Goal: Task Accomplishment & Management: Complete application form

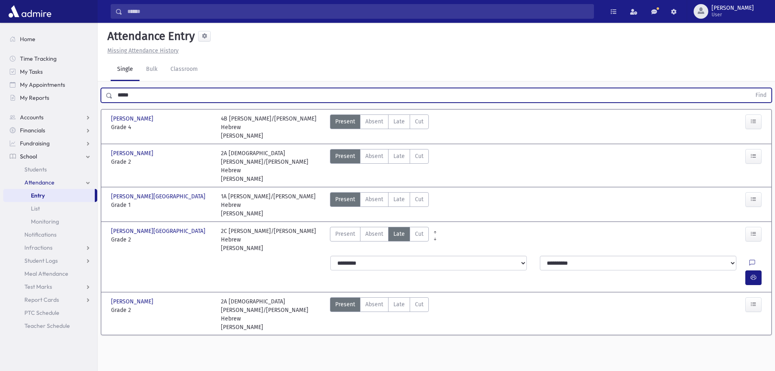
click at [751, 88] on button "Find" at bounding box center [761, 95] width 21 height 14
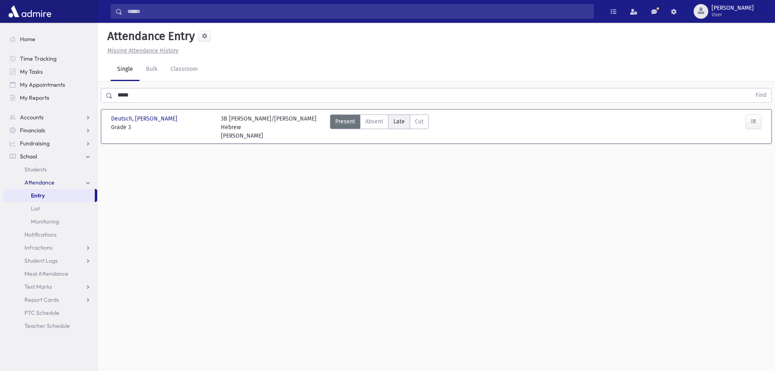
drag, startPoint x: 402, startPoint y: 123, endPoint x: 410, endPoint y: 120, distance: 8.6
click at [402, 122] on span "Late" at bounding box center [399, 121] width 11 height 9
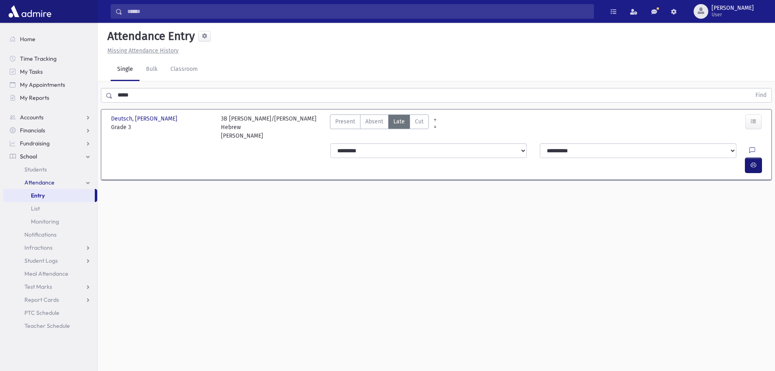
click at [749, 158] on button "button" at bounding box center [754, 165] width 16 height 15
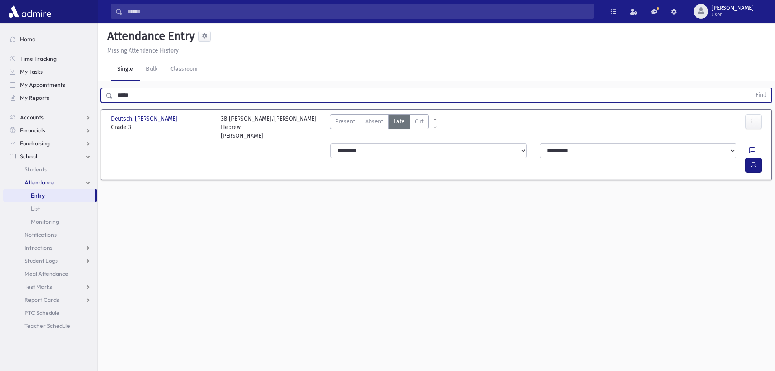
drag, startPoint x: 141, startPoint y: 94, endPoint x: 116, endPoint y: 90, distance: 25.6
click at [116, 90] on input "*****" at bounding box center [432, 95] width 639 height 15
click at [751, 88] on button "Find" at bounding box center [761, 95] width 21 height 14
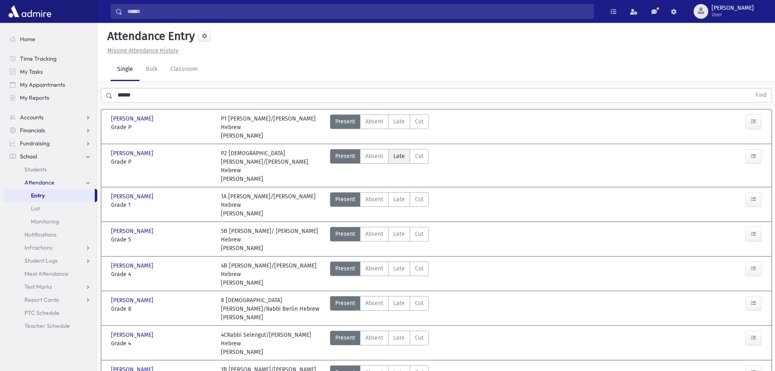
click at [398, 155] on span "Late" at bounding box center [399, 156] width 11 height 9
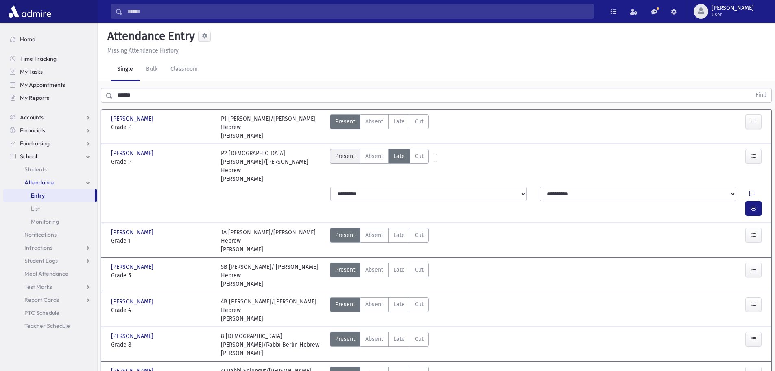
click at [333, 154] on label "Present P" at bounding box center [345, 156] width 31 height 15
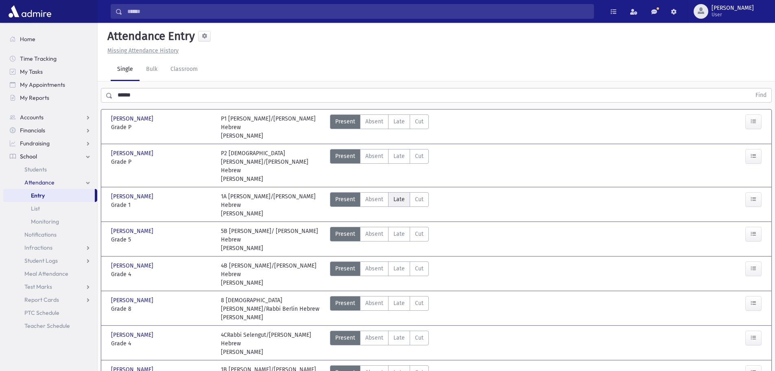
click at [400, 195] on span "Late" at bounding box center [399, 199] width 11 height 9
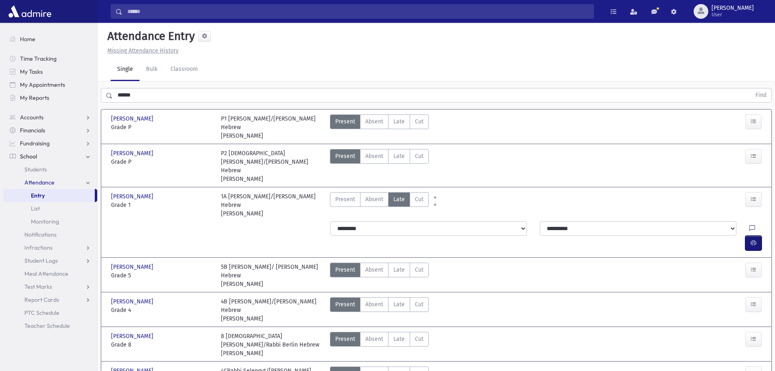
click at [751, 236] on button "button" at bounding box center [754, 243] width 16 height 15
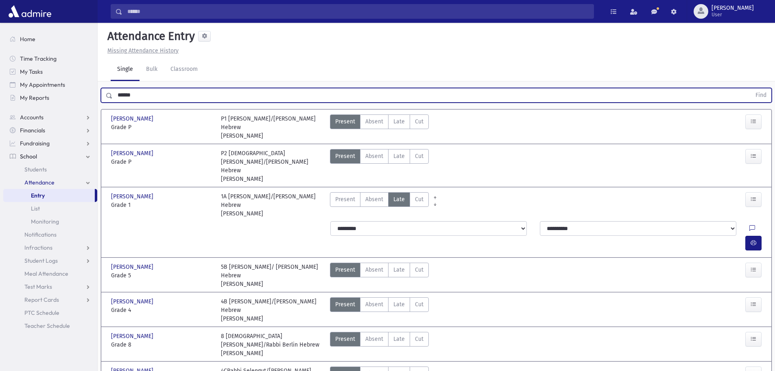
drag, startPoint x: 239, startPoint y: 101, endPoint x: 118, endPoint y: 99, distance: 121.3
click at [118, 99] on input "******" at bounding box center [432, 95] width 639 height 15
click at [751, 88] on button "Find" at bounding box center [761, 95] width 21 height 14
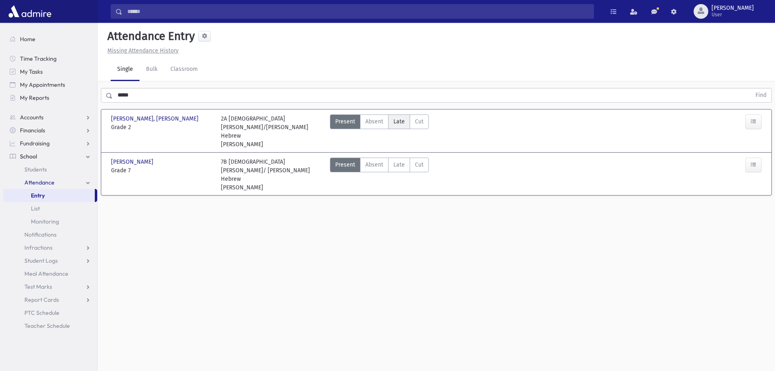
click at [402, 123] on span "Late" at bounding box center [399, 121] width 11 height 9
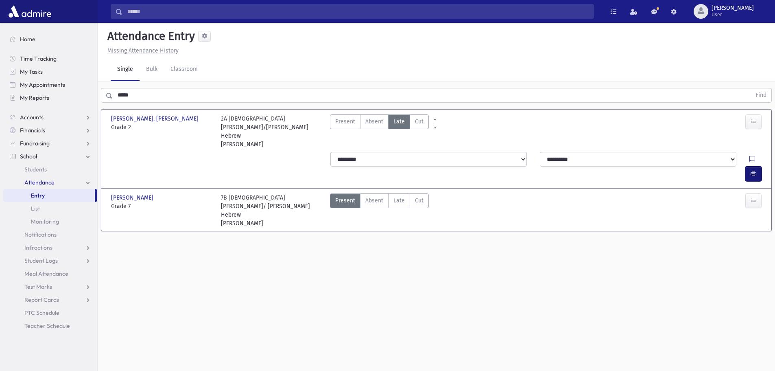
click at [759, 166] on button "button" at bounding box center [754, 173] width 16 height 15
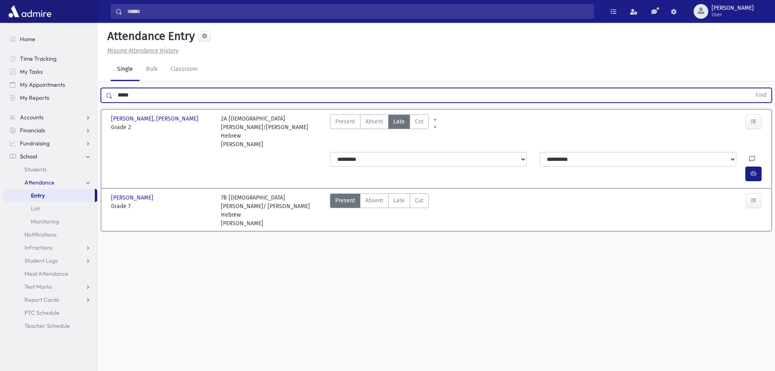
drag, startPoint x: 143, startPoint y: 95, endPoint x: 112, endPoint y: 94, distance: 31.3
click at [112, 94] on div "***** Find" at bounding box center [436, 95] width 671 height 15
click at [751, 88] on button "Find" at bounding box center [761, 95] width 21 height 14
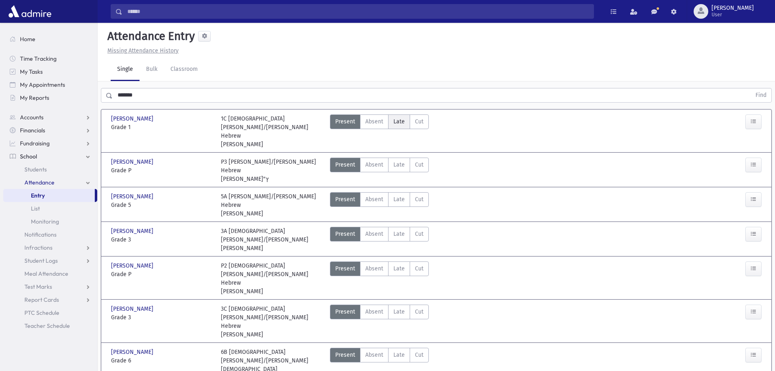
click at [398, 119] on span "Late" at bounding box center [399, 121] width 11 height 9
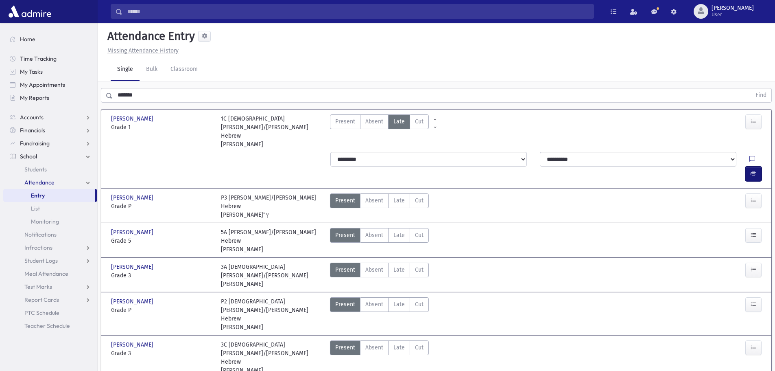
click at [750, 166] on button "button" at bounding box center [754, 173] width 16 height 15
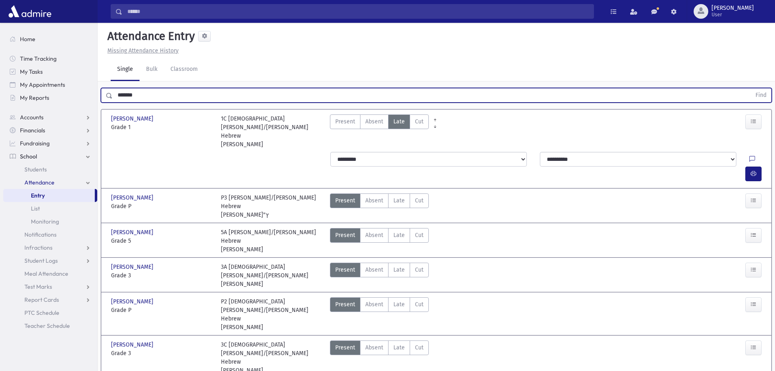
drag, startPoint x: 142, startPoint y: 92, endPoint x: 116, endPoint y: 94, distance: 25.8
click at [116, 94] on input "*******" at bounding box center [432, 95] width 639 height 15
click at [751, 88] on button "Find" at bounding box center [761, 95] width 21 height 14
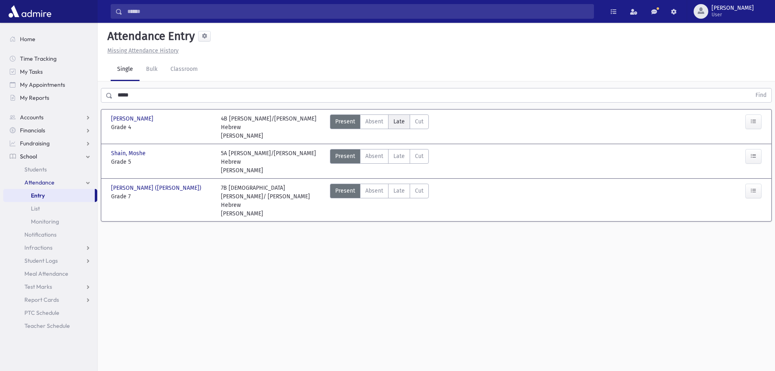
click at [394, 122] on span "Late" at bounding box center [399, 121] width 11 height 9
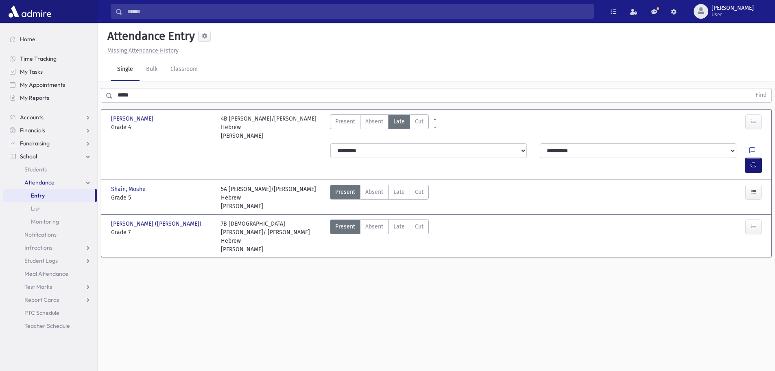
click at [749, 158] on button "button" at bounding box center [754, 165] width 16 height 15
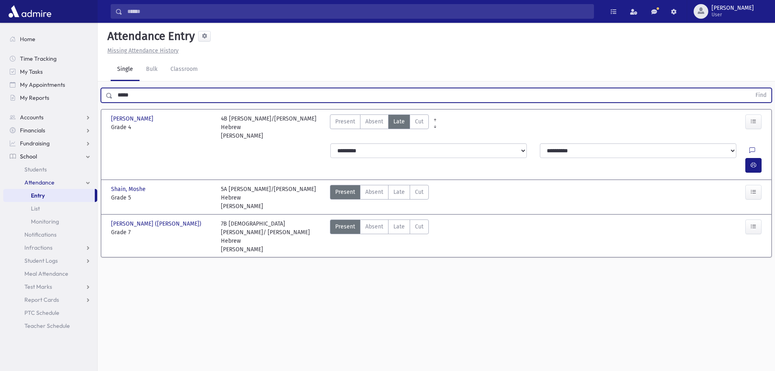
drag, startPoint x: 167, startPoint y: 97, endPoint x: 119, endPoint y: 92, distance: 48.7
click at [119, 92] on input "*****" at bounding box center [432, 95] width 639 height 15
type input "*"
click at [751, 88] on button "Find" at bounding box center [761, 95] width 21 height 14
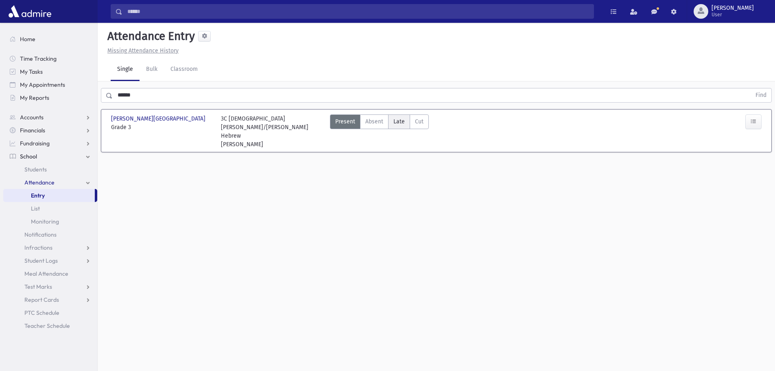
click at [397, 122] on span "Late" at bounding box center [399, 121] width 11 height 9
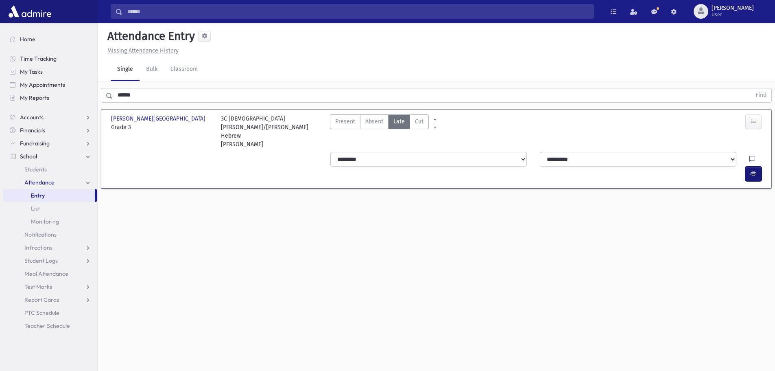
click at [759, 166] on button "button" at bounding box center [754, 173] width 16 height 15
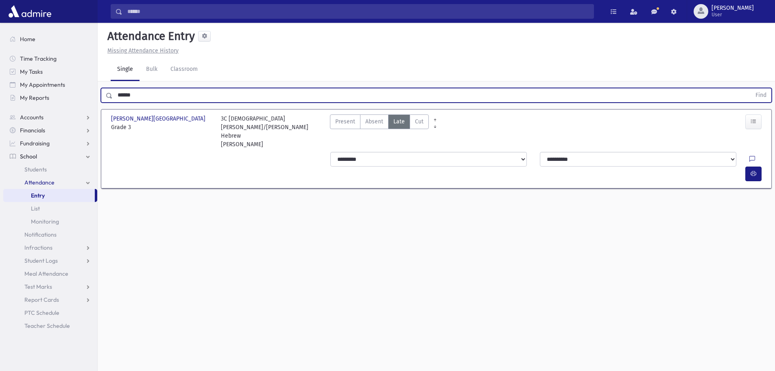
drag, startPoint x: 150, startPoint y: 101, endPoint x: 105, endPoint y: 98, distance: 44.9
click at [105, 98] on div "****** Find" at bounding box center [436, 95] width 671 height 15
click at [751, 88] on button "Find" at bounding box center [761, 95] width 21 height 14
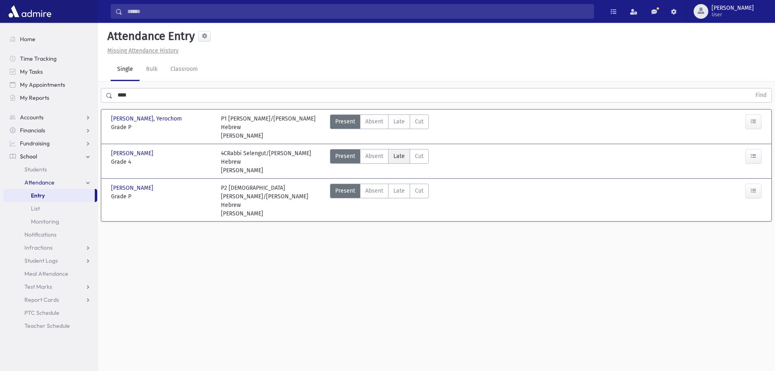
click at [396, 154] on span "Late" at bounding box center [399, 156] width 11 height 9
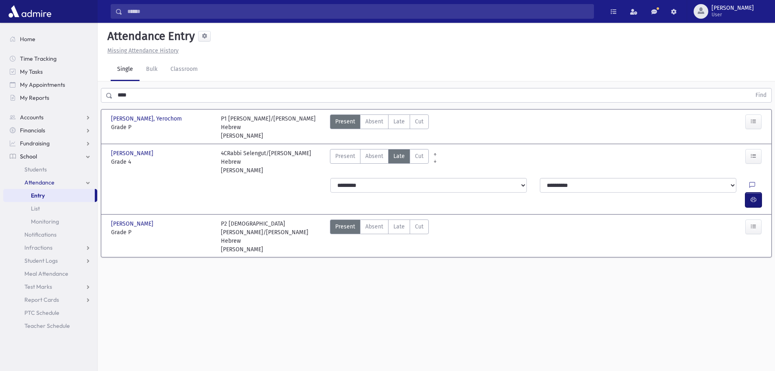
click at [755, 193] on button "button" at bounding box center [754, 200] width 16 height 15
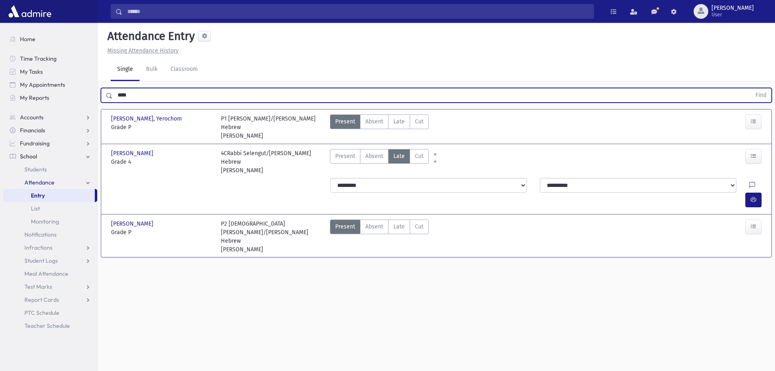
drag, startPoint x: 145, startPoint y: 100, endPoint x: 118, endPoint y: 95, distance: 27.2
click at [118, 95] on input "****" at bounding box center [432, 95] width 639 height 15
click at [751, 88] on button "Find" at bounding box center [761, 95] width 21 height 14
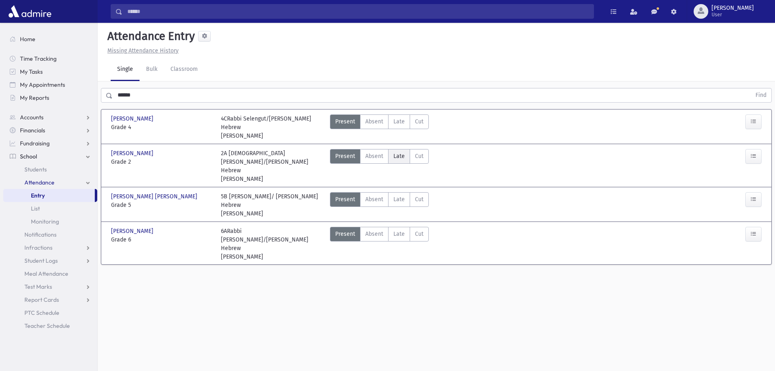
click at [400, 152] on span "Late" at bounding box center [399, 156] width 11 height 9
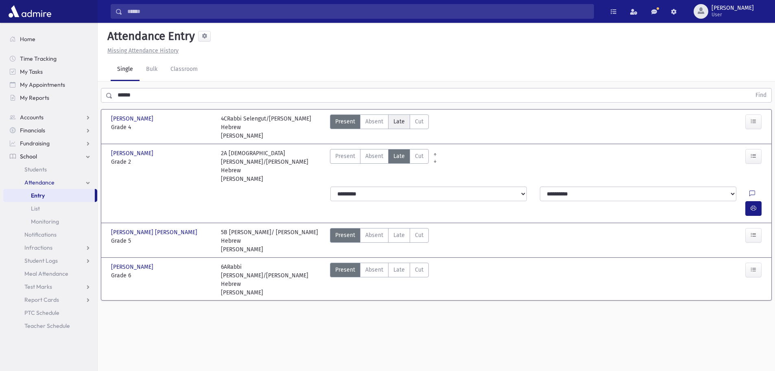
click at [397, 115] on label "Late Late" at bounding box center [399, 121] width 22 height 15
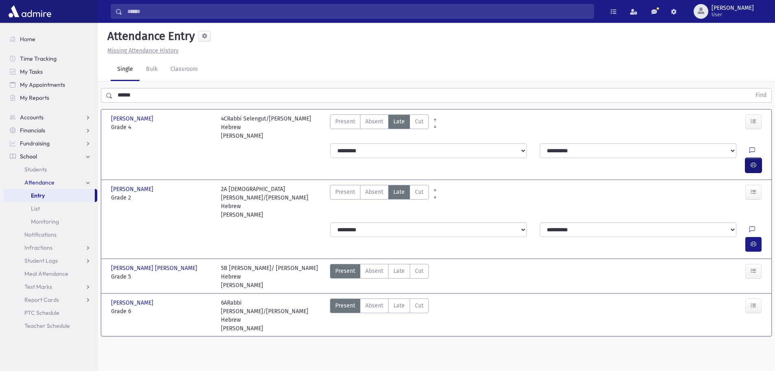
click at [754, 158] on button "button" at bounding box center [754, 165] width 16 height 15
click at [750, 237] on button "button" at bounding box center [754, 244] width 16 height 15
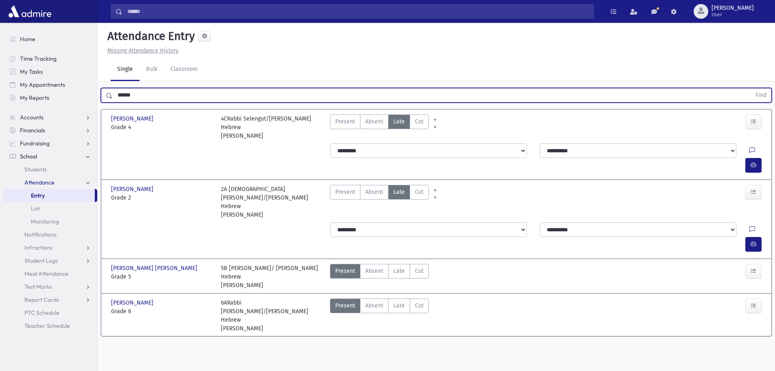
drag, startPoint x: 142, startPoint y: 97, endPoint x: 113, endPoint y: 92, distance: 29.7
click at [113, 92] on input "******" at bounding box center [432, 95] width 639 height 15
click at [751, 88] on button "Find" at bounding box center [761, 95] width 21 height 14
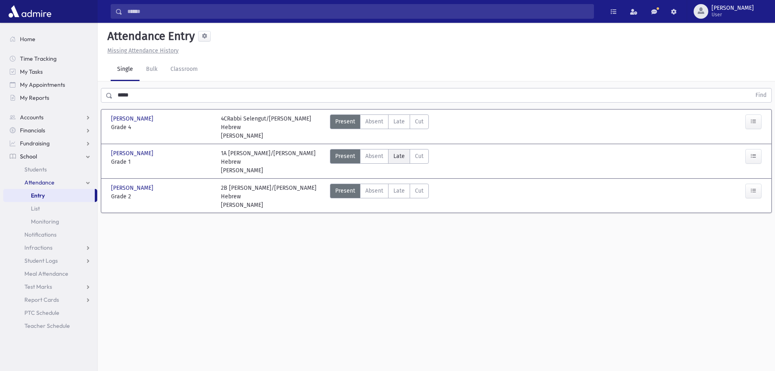
click at [403, 152] on span "Late" at bounding box center [399, 156] width 11 height 9
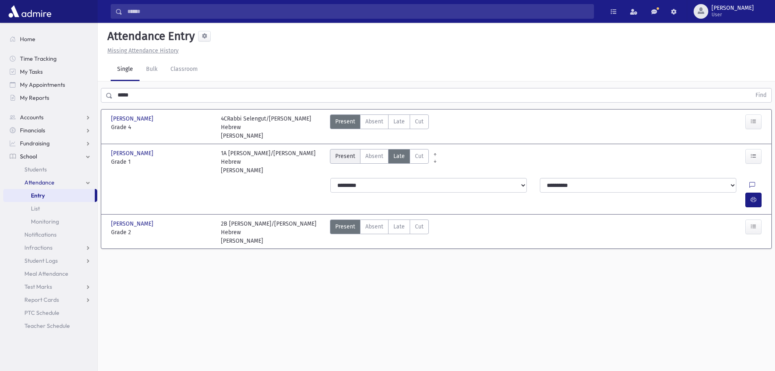
click at [344, 152] on span "Present" at bounding box center [345, 156] width 20 height 9
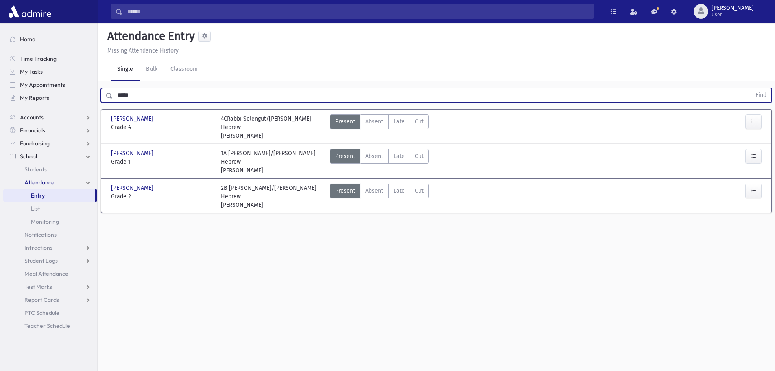
drag, startPoint x: 167, startPoint y: 90, endPoint x: 116, endPoint y: 93, distance: 50.5
click at [116, 93] on input "*****" at bounding box center [432, 95] width 639 height 15
click at [751, 88] on button "Find" at bounding box center [761, 95] width 21 height 14
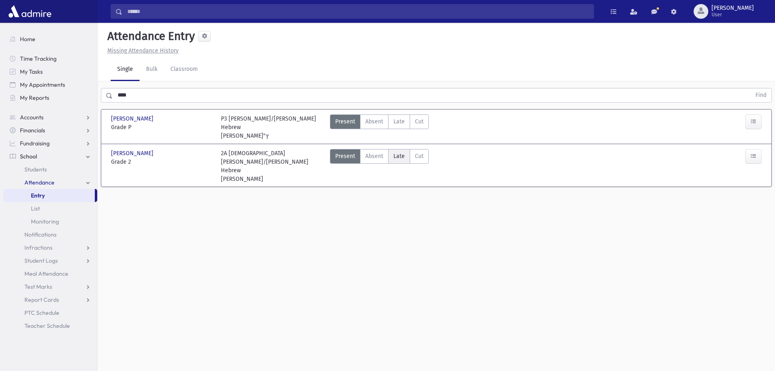
click at [399, 152] on span "Late" at bounding box center [399, 156] width 11 height 9
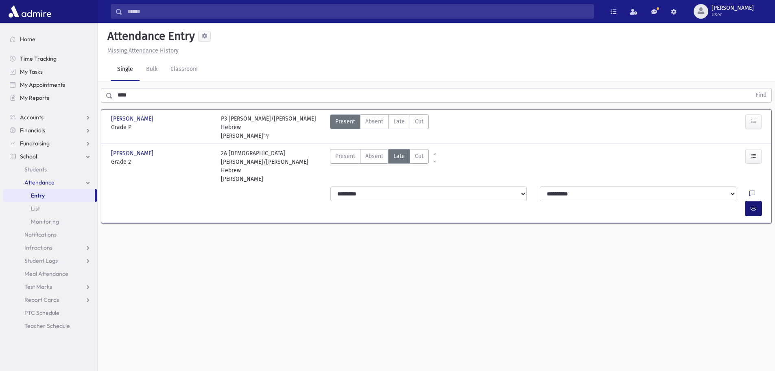
click at [757, 201] on button "button" at bounding box center [754, 208] width 16 height 15
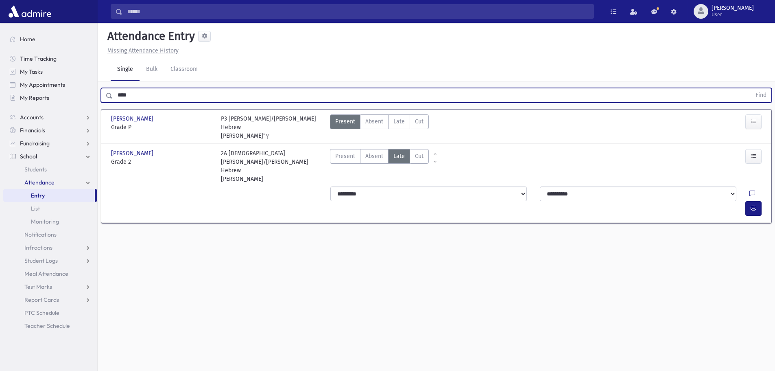
drag, startPoint x: 133, startPoint y: 96, endPoint x: 125, endPoint y: 95, distance: 9.0
click at [125, 95] on input "****" at bounding box center [432, 95] width 639 height 15
click at [751, 88] on button "Find" at bounding box center [761, 95] width 21 height 14
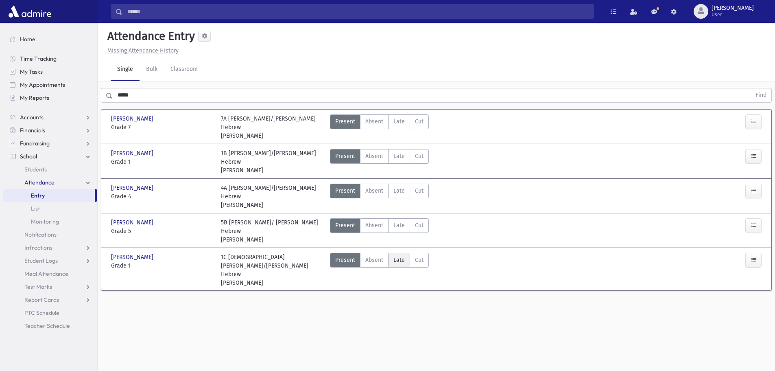
click at [398, 253] on label "Late Late" at bounding box center [399, 260] width 22 height 15
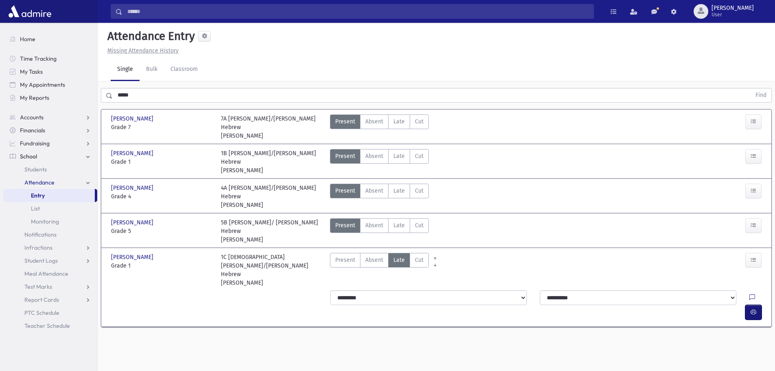
click at [753, 308] on icon "button" at bounding box center [754, 311] width 6 height 7
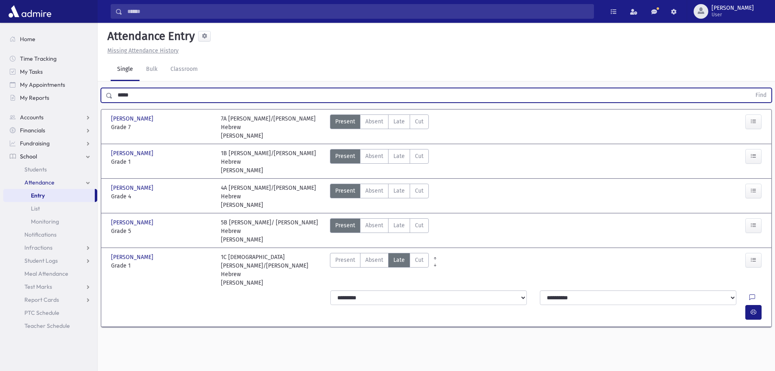
drag, startPoint x: 170, startPoint y: 98, endPoint x: 116, endPoint y: 94, distance: 54.3
click at [116, 94] on input "*****" at bounding box center [432, 95] width 639 height 15
click at [751, 88] on button "Find" at bounding box center [761, 95] width 21 height 14
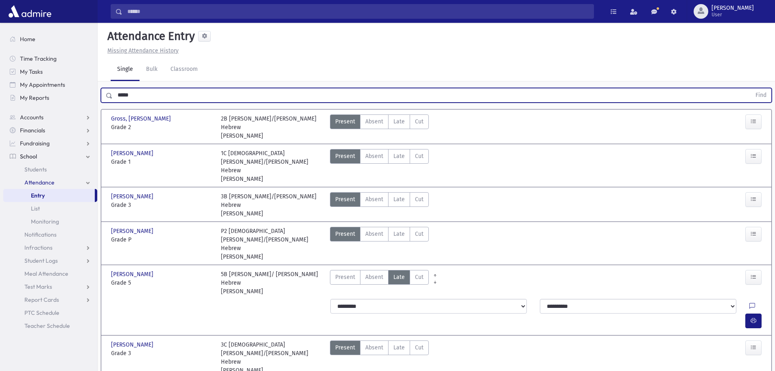
click at [751, 88] on button "Find" at bounding box center [761, 95] width 21 height 14
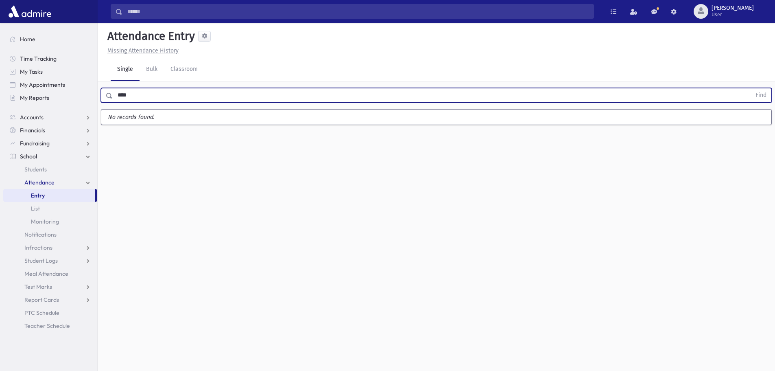
click at [751, 88] on button "Find" at bounding box center [761, 95] width 21 height 14
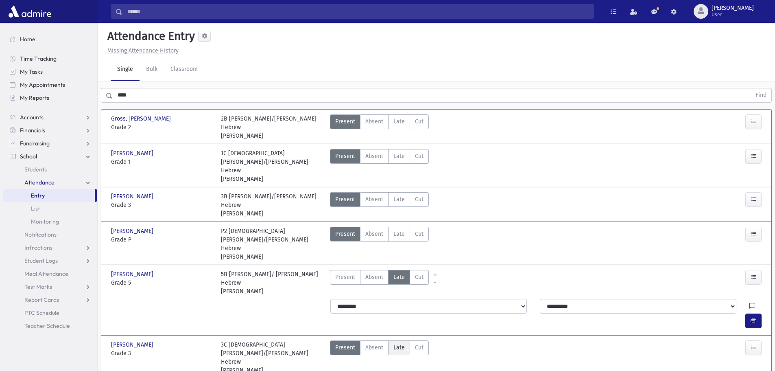
click at [396, 343] on span "Late" at bounding box center [399, 347] width 11 height 9
click at [73, 109] on div "Search Results All Accounts" at bounding box center [387, 279] width 775 height 558
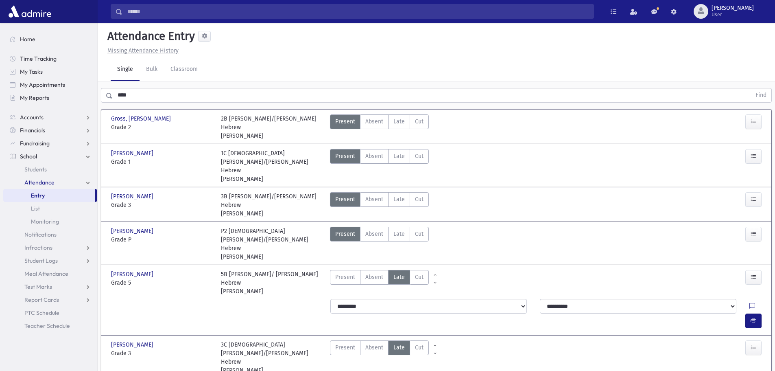
click at [261, 58] on div "Single Bulk Classroom" at bounding box center [443, 69] width 665 height 23
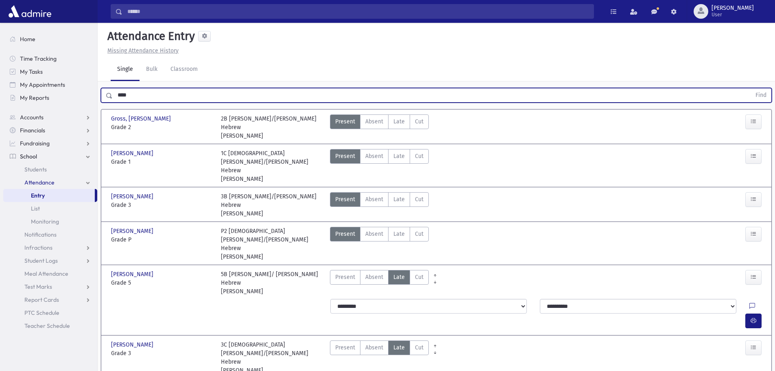
drag, startPoint x: 229, startPoint y: 61, endPoint x: 118, endPoint y: 61, distance: 110.7
click at [118, 88] on input "****" at bounding box center [432, 95] width 639 height 15
click at [751, 88] on button "Find" at bounding box center [761, 95] width 21 height 14
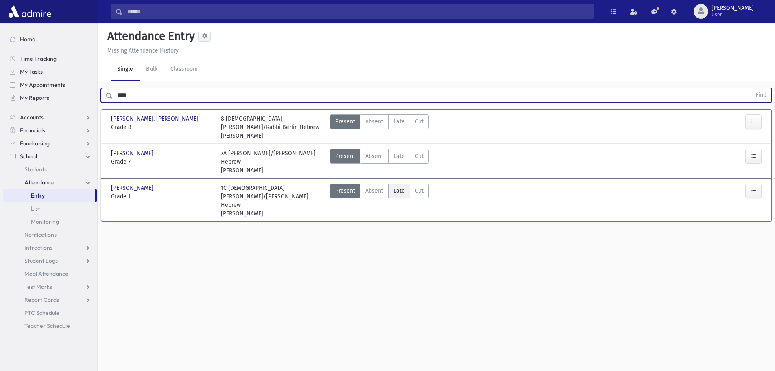
click at [401, 186] on span "Late" at bounding box center [399, 190] width 11 height 9
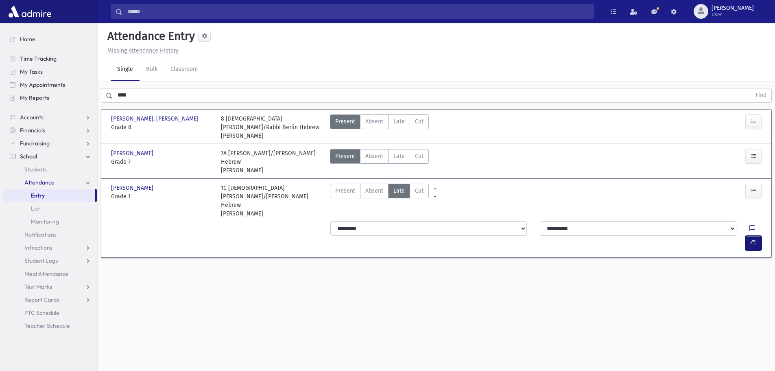
click at [754, 239] on icon "button" at bounding box center [754, 242] width 6 height 7
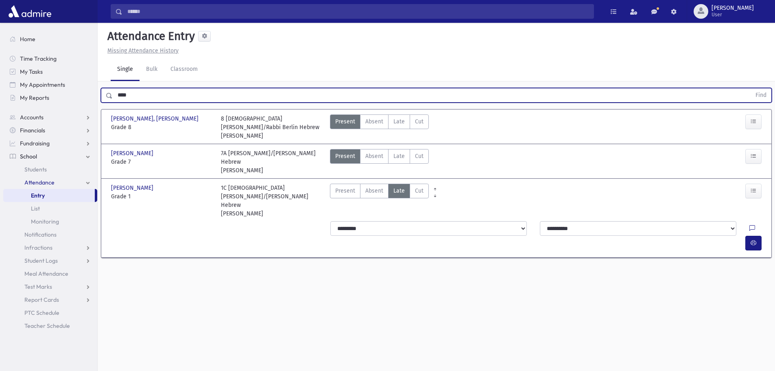
drag, startPoint x: 129, startPoint y: 74, endPoint x: 107, endPoint y: 72, distance: 22.5
click at [107, 88] on div "**** Find" at bounding box center [436, 95] width 671 height 15
type input "*"
click at [751, 88] on button "Find" at bounding box center [761, 95] width 21 height 14
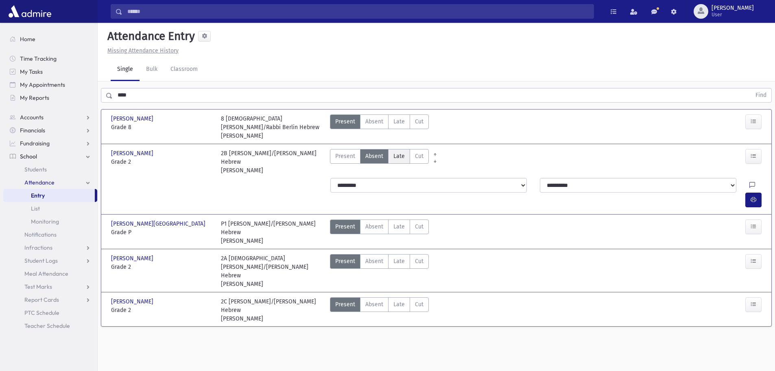
click at [400, 152] on span "Late" at bounding box center [399, 156] width 11 height 9
click at [752, 196] on icon "button" at bounding box center [754, 199] width 6 height 7
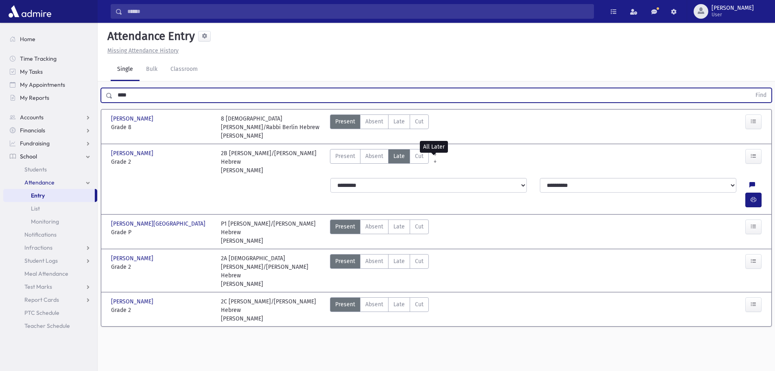
drag, startPoint x: 139, startPoint y: 77, endPoint x: 118, endPoint y: 79, distance: 21.2
click at [118, 88] on input "****" at bounding box center [432, 95] width 639 height 15
click at [751, 88] on button "Find" at bounding box center [761, 95] width 21 height 14
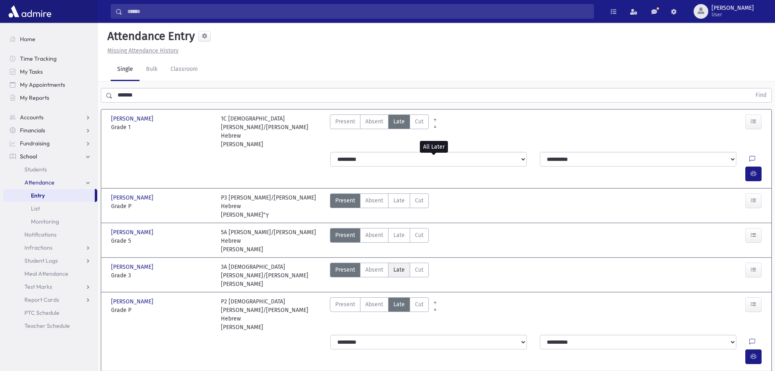
click at [401, 265] on span "Late" at bounding box center [399, 269] width 11 height 9
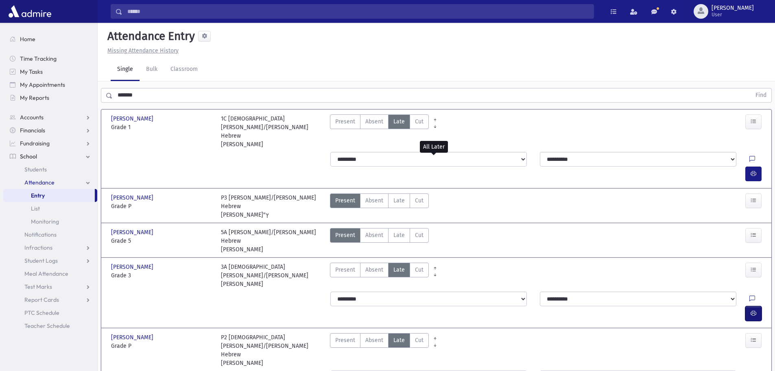
click at [754, 306] on button "button" at bounding box center [754, 313] width 16 height 15
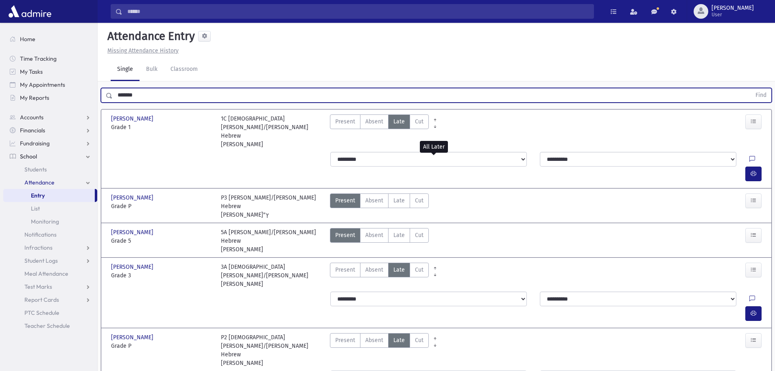
drag, startPoint x: 150, startPoint y: 75, endPoint x: 120, endPoint y: 77, distance: 30.2
click at [120, 88] on input "*******" at bounding box center [432, 95] width 639 height 15
click at [751, 88] on button "Find" at bounding box center [761, 95] width 21 height 14
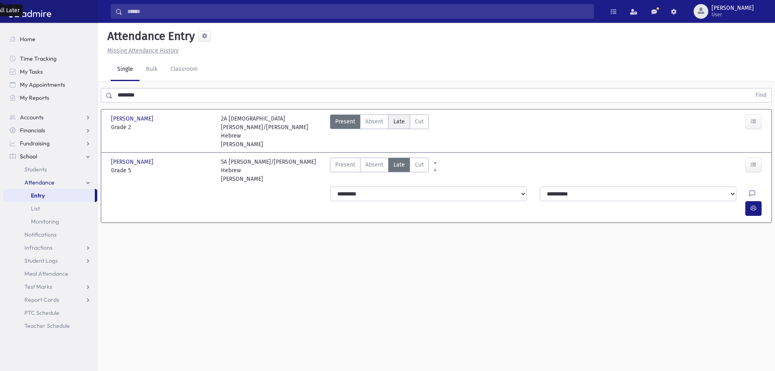
click at [399, 119] on span "Late" at bounding box center [399, 121] width 11 height 9
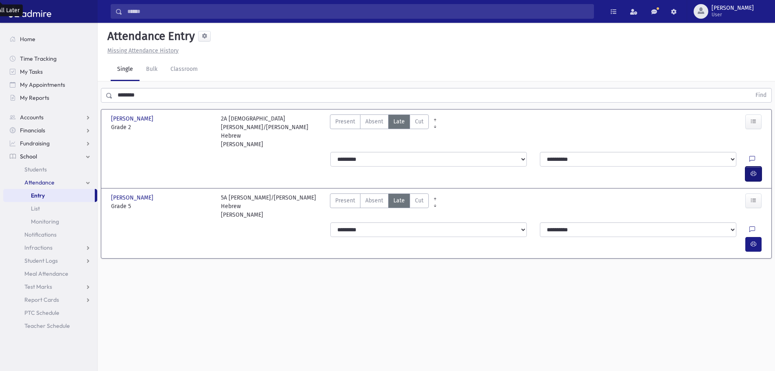
click at [753, 170] on icon "button" at bounding box center [754, 173] width 6 height 7
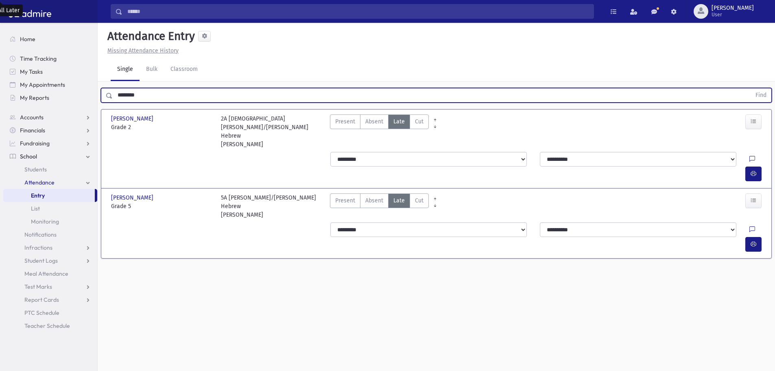
drag, startPoint x: 145, startPoint y: 90, endPoint x: 120, endPoint y: 94, distance: 25.6
click at [120, 94] on input "********" at bounding box center [432, 95] width 639 height 15
click at [751, 88] on button "Find" at bounding box center [761, 95] width 21 height 14
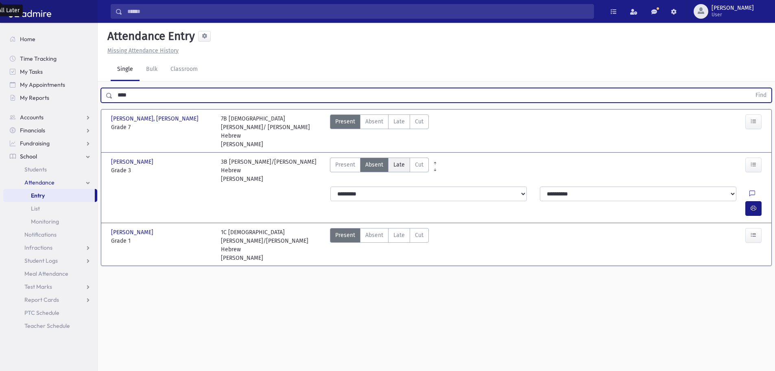
click at [397, 160] on span "Late" at bounding box center [399, 164] width 11 height 9
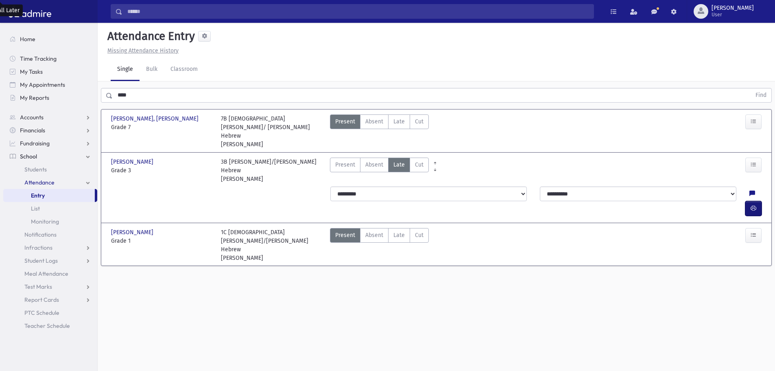
click at [750, 201] on button "button" at bounding box center [754, 208] width 16 height 15
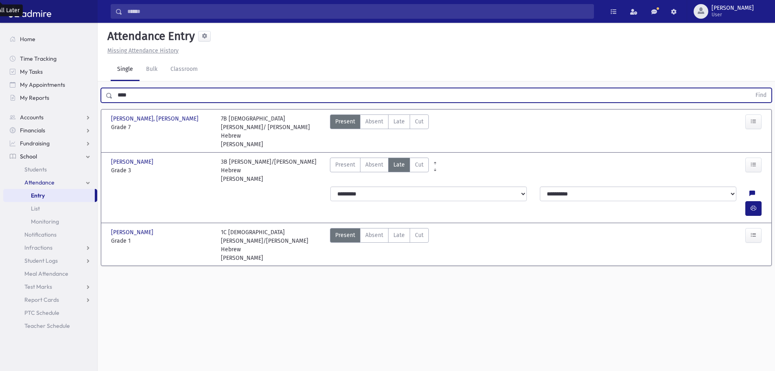
drag, startPoint x: 149, startPoint y: 94, endPoint x: 118, endPoint y: 93, distance: 31.4
click at [118, 93] on input "****" at bounding box center [432, 95] width 639 height 15
type input "****"
click at [751, 88] on button "Find" at bounding box center [761, 95] width 21 height 14
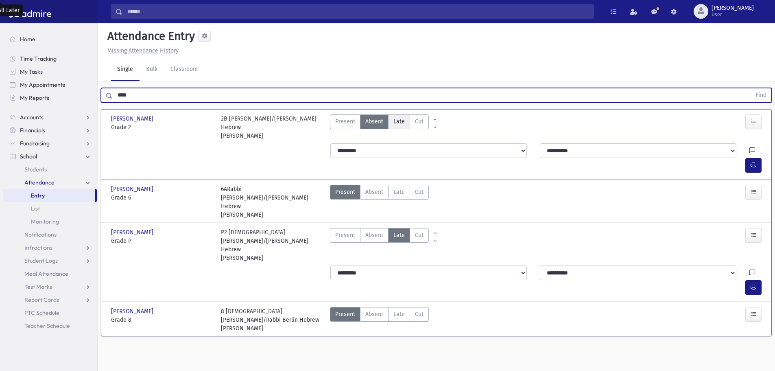
click at [394, 122] on span "Late" at bounding box center [399, 121] width 11 height 9
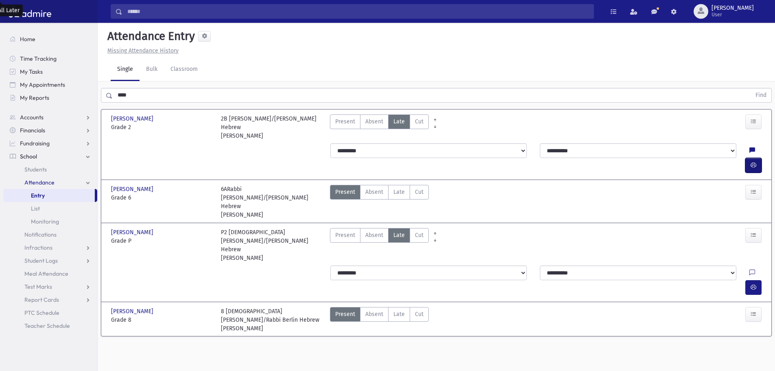
click at [753, 162] on icon "button" at bounding box center [754, 165] width 6 height 7
click at [42, 171] on span "Students" at bounding box center [35, 169] width 22 height 7
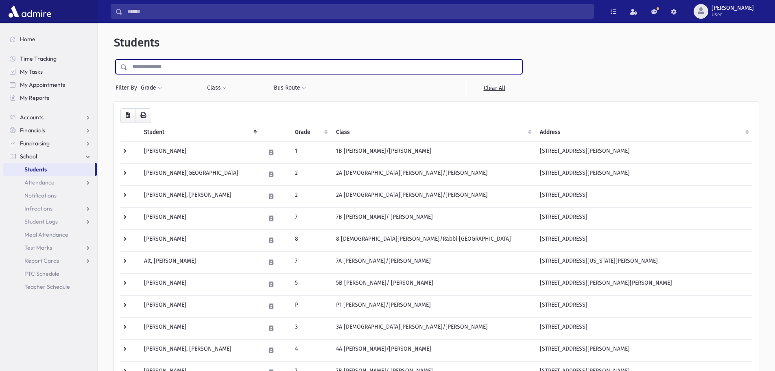
click at [151, 67] on input "text" at bounding box center [324, 66] width 395 height 15
type input "****"
click at [114, 59] on input "submit" at bounding box center [125, 64] width 23 height 11
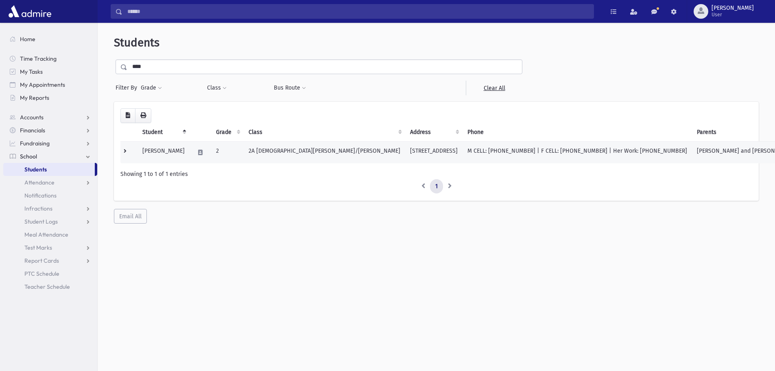
click at [463, 155] on td "M CELL: (323) 622-9670 | F CELL: (732) 908-6675 | Her Work: (732) 987-6193" at bounding box center [578, 152] width 230 height 22
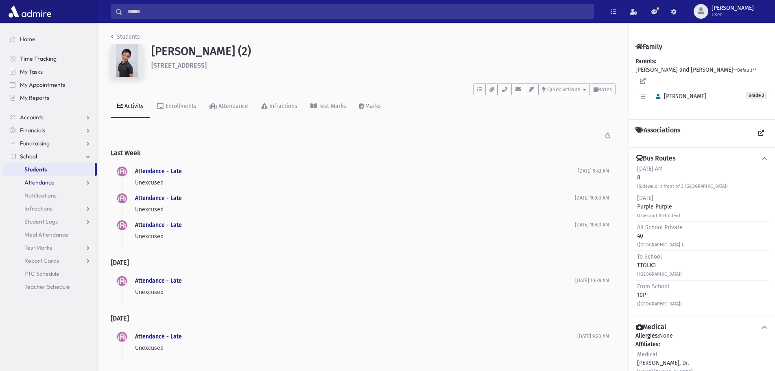
click at [37, 184] on span "Attendance" at bounding box center [39, 182] width 30 height 7
click at [41, 193] on span "Entry" at bounding box center [38, 195] width 14 height 7
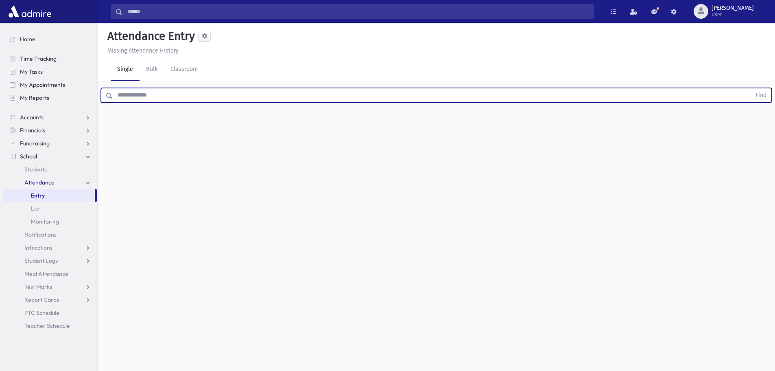
click at [123, 96] on input "text" at bounding box center [432, 95] width 639 height 15
click at [129, 88] on input "text" at bounding box center [432, 95] width 639 height 15
click at [751, 88] on button "Find" at bounding box center [761, 95] width 21 height 14
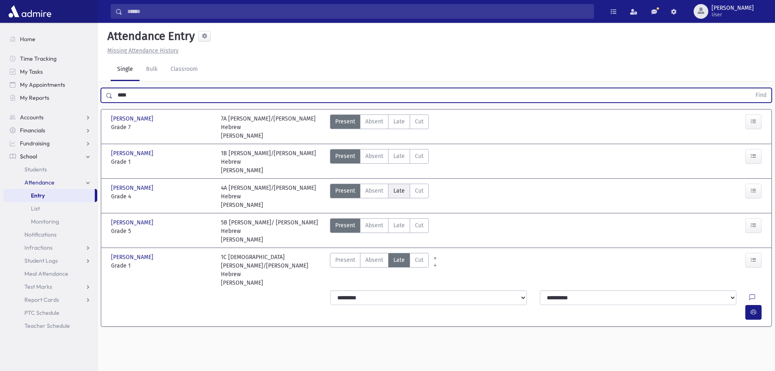
click at [402, 186] on span "Late" at bounding box center [399, 190] width 11 height 9
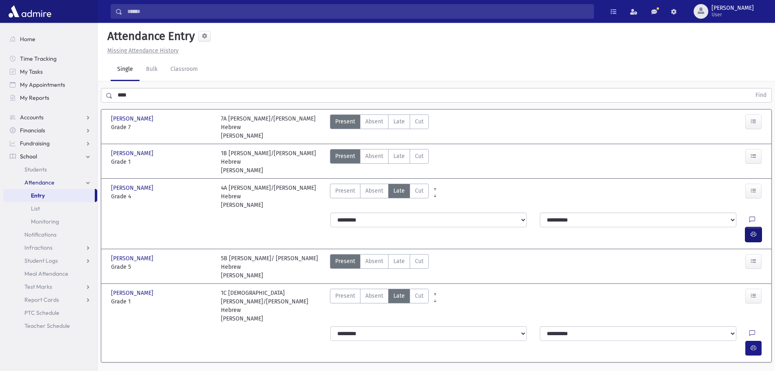
click at [751, 227] on button "button" at bounding box center [754, 234] width 16 height 15
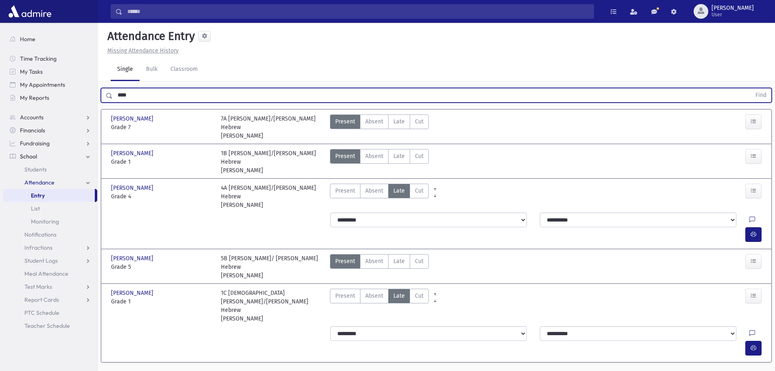
drag, startPoint x: 151, startPoint y: 96, endPoint x: 118, endPoint y: 94, distance: 33.1
click at [118, 94] on input "****" at bounding box center [432, 95] width 639 height 15
click at [751, 88] on button "Find" at bounding box center [761, 95] width 21 height 14
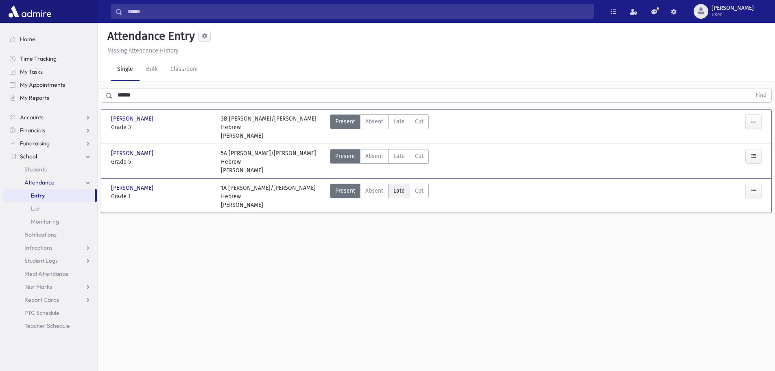
click at [389, 184] on label "Late Late" at bounding box center [399, 191] width 22 height 15
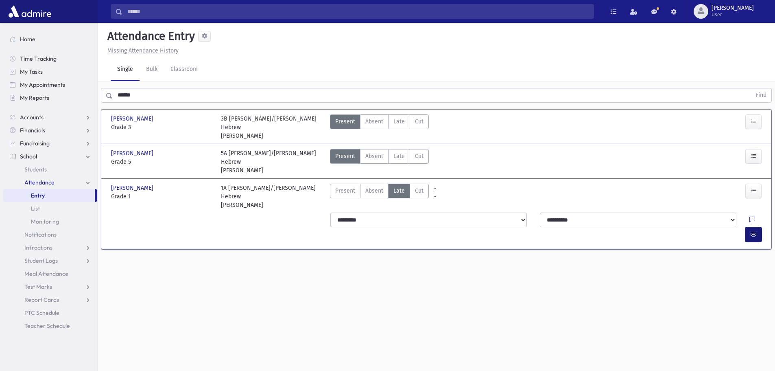
click at [753, 231] on icon "button" at bounding box center [754, 234] width 6 height 7
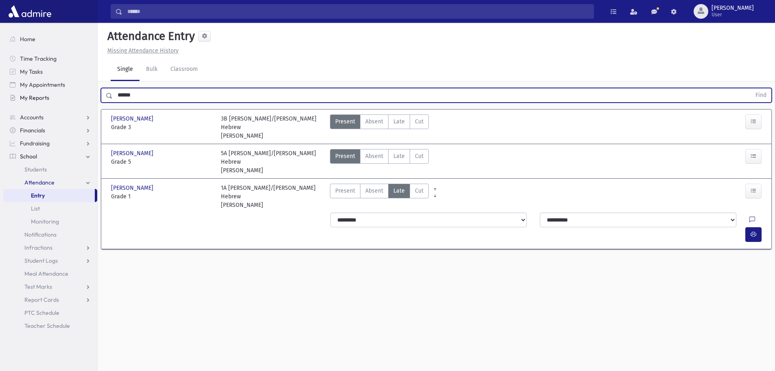
drag, startPoint x: 144, startPoint y: 92, endPoint x: 48, endPoint y: 97, distance: 95.4
click at [48, 97] on div "Search Results All Accounts" at bounding box center [387, 194] width 775 height 389
click at [751, 88] on button "Find" at bounding box center [761, 95] width 21 height 14
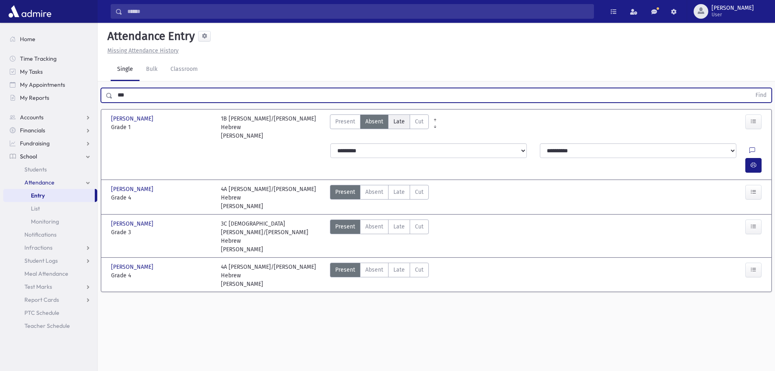
click at [399, 122] on span "Late" at bounding box center [399, 121] width 11 height 9
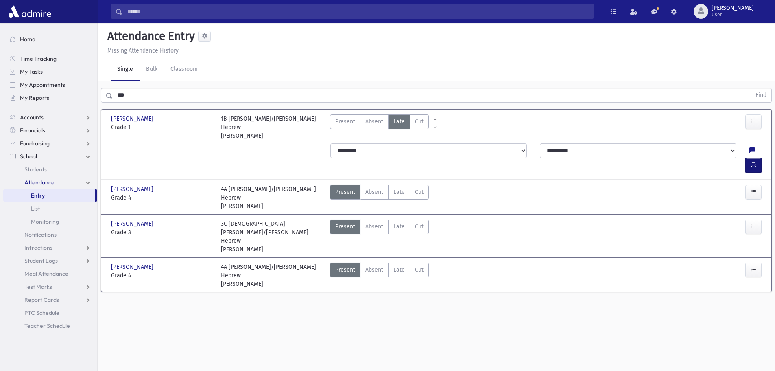
click at [759, 158] on button "button" at bounding box center [754, 165] width 16 height 15
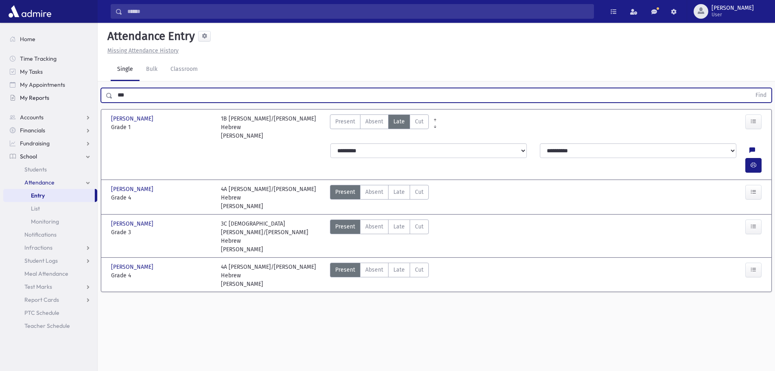
drag, startPoint x: 137, startPoint y: 94, endPoint x: 88, endPoint y: 101, distance: 49.7
click at [88, 101] on div "Search Results All Accounts" at bounding box center [387, 194] width 775 height 389
click at [751, 88] on button "Find" at bounding box center [761, 95] width 21 height 14
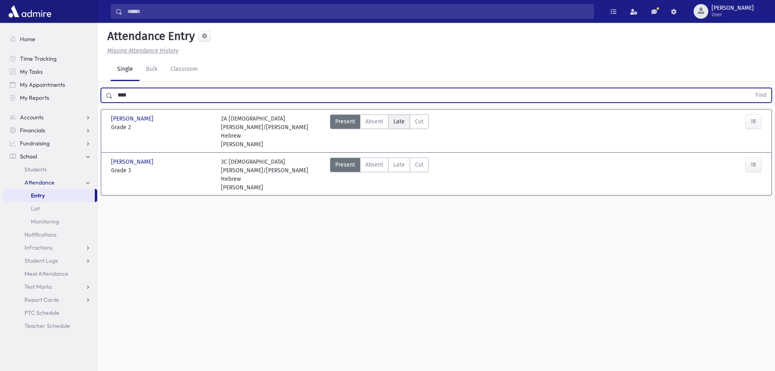
click at [403, 120] on span "Late" at bounding box center [399, 121] width 11 height 9
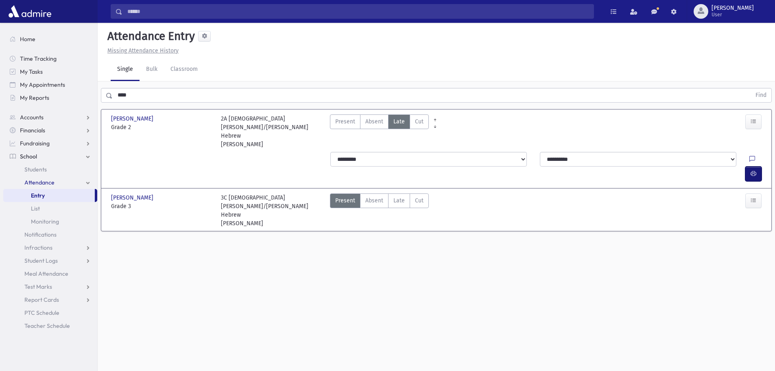
click at [751, 170] on icon "button" at bounding box center [754, 173] width 6 height 7
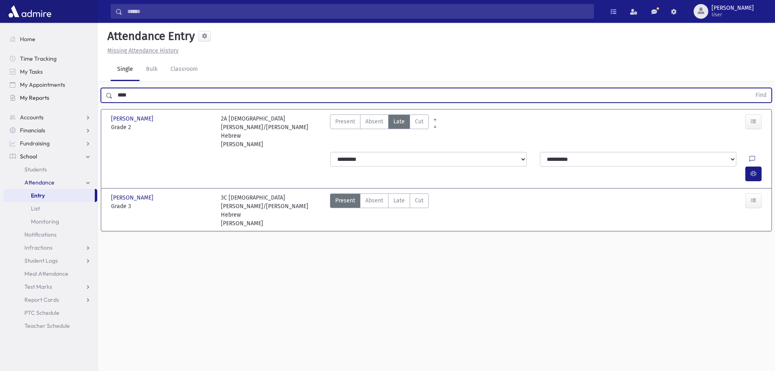
drag, startPoint x: 138, startPoint y: 97, endPoint x: 95, endPoint y: 95, distance: 42.8
click at [95, 95] on div "Search Results All Accounts" at bounding box center [387, 194] width 775 height 389
click at [751, 88] on button "Find" at bounding box center [761, 95] width 21 height 14
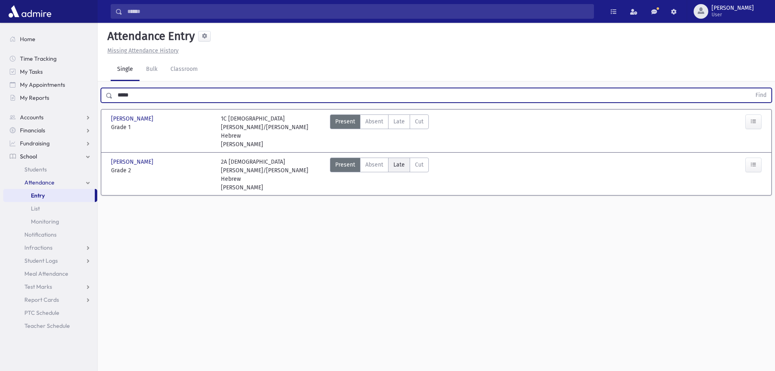
click at [406, 158] on label "Late Late" at bounding box center [399, 165] width 22 height 15
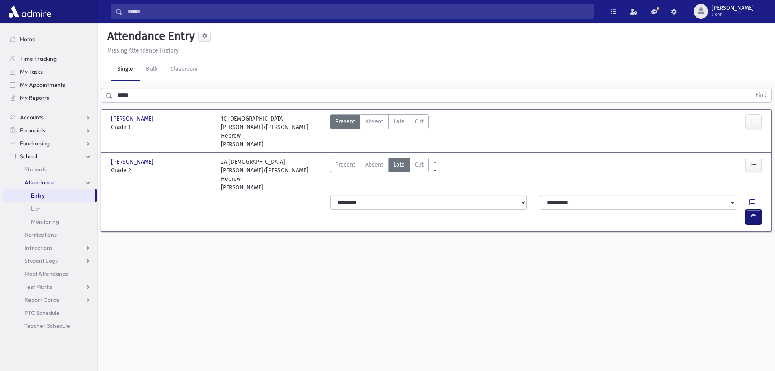
click at [758, 210] on button "button" at bounding box center [754, 217] width 16 height 15
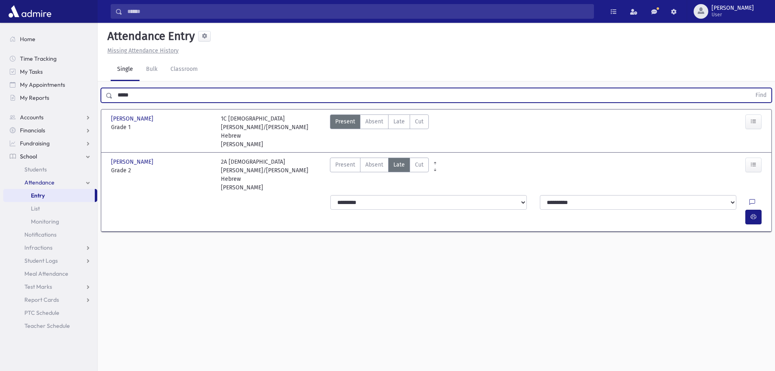
drag, startPoint x: 147, startPoint y: 94, endPoint x: 72, endPoint y: 105, distance: 75.6
click at [75, 104] on div "Search Results All Accounts" at bounding box center [387, 194] width 775 height 389
click at [751, 88] on button "Find" at bounding box center [761, 95] width 21 height 14
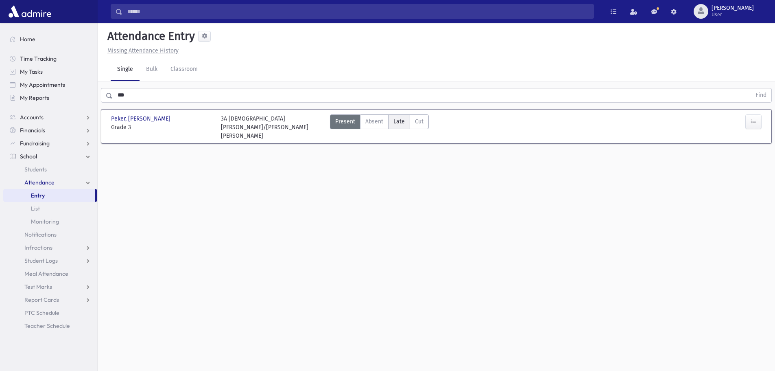
click at [396, 126] on label "Late Late" at bounding box center [399, 121] width 22 height 15
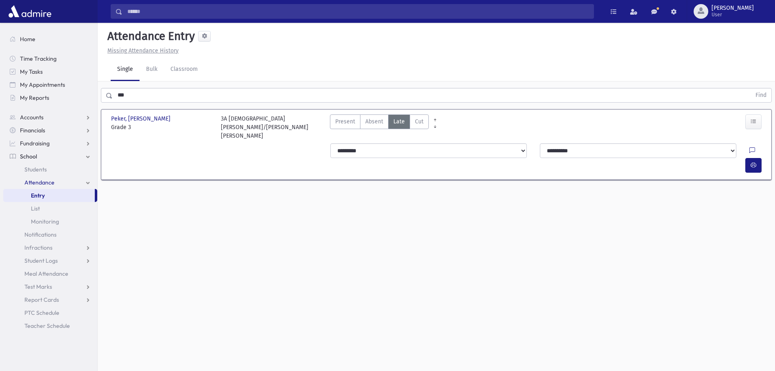
click at [382, 149] on div "**********" at bounding box center [548, 158] width 444 height 36
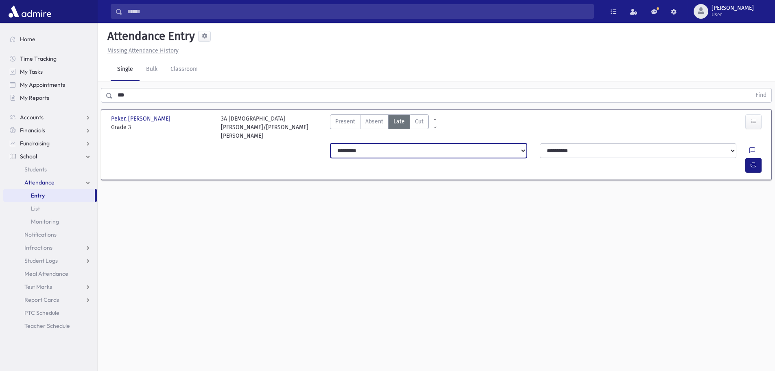
drag, startPoint x: 383, startPoint y: 144, endPoint x: 370, endPoint y: 147, distance: 13.4
click at [383, 144] on select "**********" at bounding box center [428, 150] width 197 height 15
click at [330, 143] on select "**********" at bounding box center [428, 150] width 197 height 15
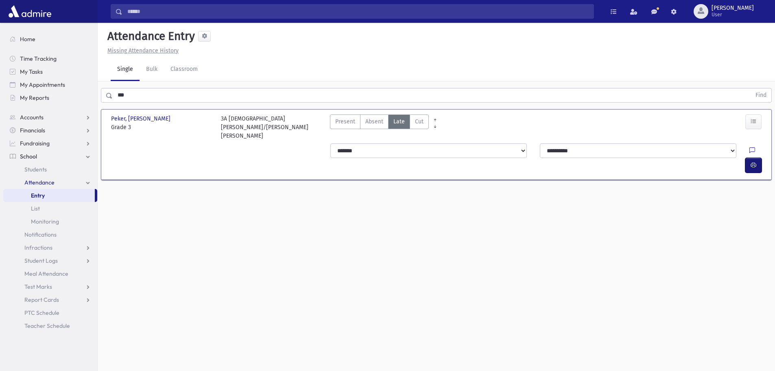
click at [754, 162] on icon "button" at bounding box center [754, 165] width 6 height 7
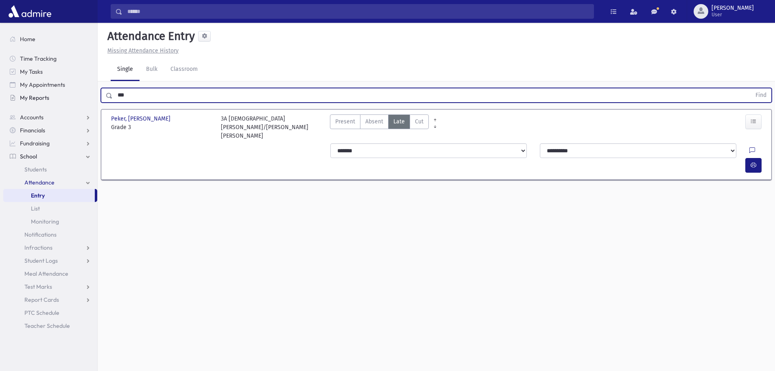
drag, startPoint x: 144, startPoint y: 100, endPoint x: 90, endPoint y: 103, distance: 53.8
click at [93, 101] on div "Search Results All Accounts" at bounding box center [387, 194] width 775 height 389
click at [751, 88] on button "Find" at bounding box center [761, 95] width 21 height 14
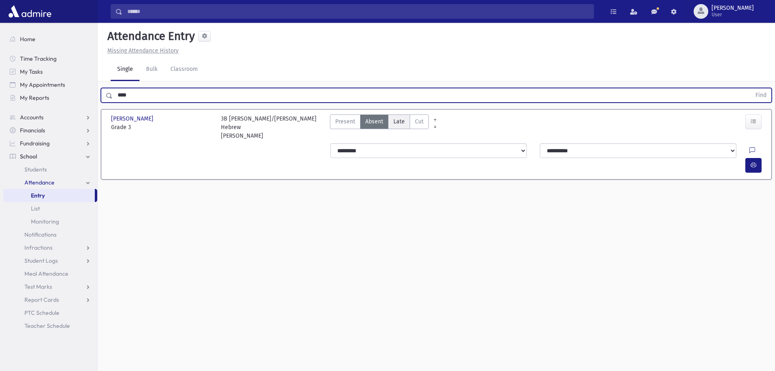
click at [403, 120] on span "Late" at bounding box center [399, 121] width 11 height 9
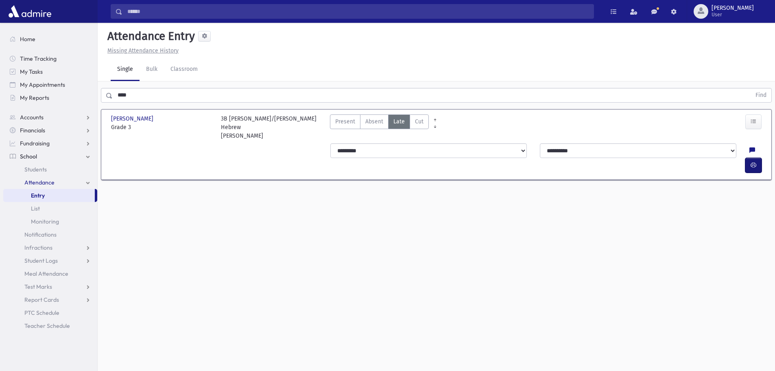
click at [754, 162] on icon "button" at bounding box center [754, 165] width 6 height 7
drag, startPoint x: 94, startPoint y: 92, endPoint x: 79, endPoint y: 92, distance: 15.5
click at [79, 92] on div "Search Results All Accounts" at bounding box center [387, 194] width 775 height 389
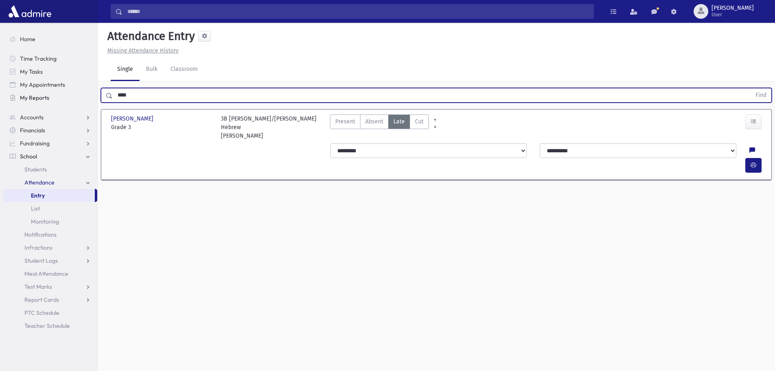
click at [751, 88] on button "Find" at bounding box center [761, 95] width 21 height 14
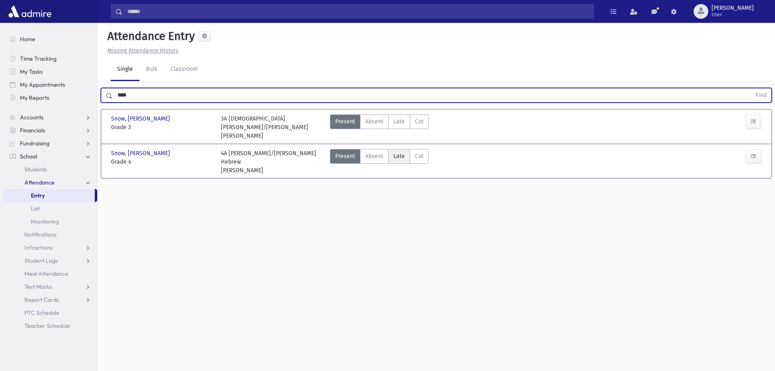
click at [400, 152] on span "Late" at bounding box center [399, 156] width 11 height 9
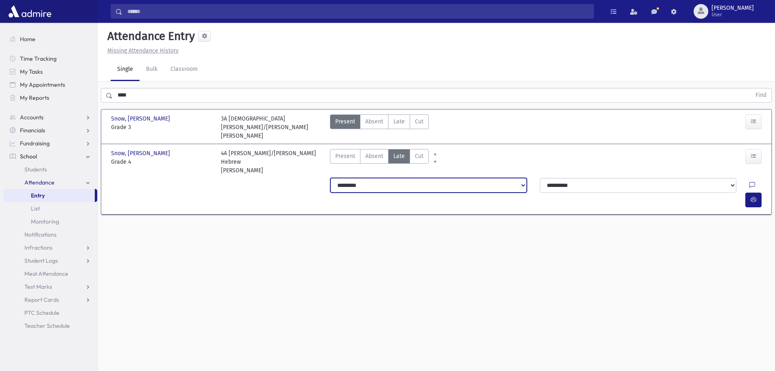
click at [403, 178] on select "**********" at bounding box center [428, 185] width 197 height 15
click at [330, 178] on select "**********" at bounding box center [428, 185] width 197 height 15
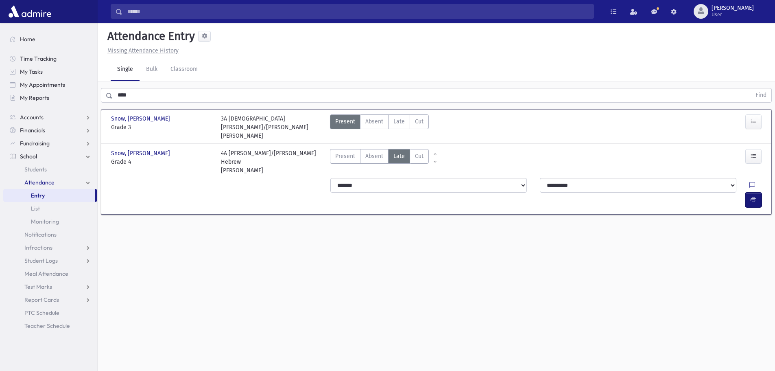
click at [753, 196] on icon "button" at bounding box center [754, 199] width 6 height 7
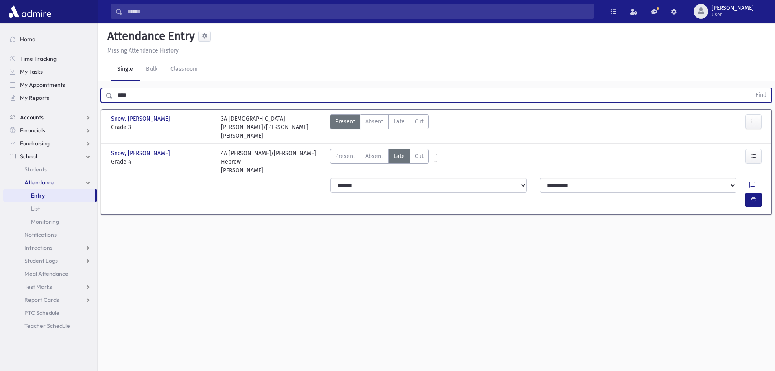
drag, startPoint x: 140, startPoint y: 96, endPoint x: 44, endPoint y: 113, distance: 97.8
click at [44, 113] on div "Search Results All Accounts" at bounding box center [387, 194] width 775 height 389
click at [751, 88] on button "Find" at bounding box center [761, 95] width 21 height 14
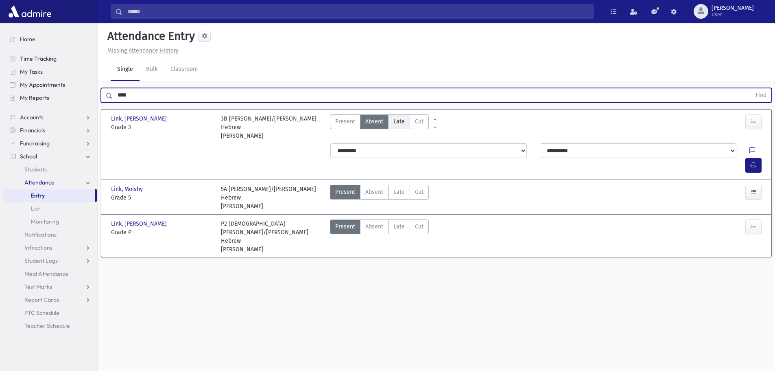
click at [399, 125] on span "Late" at bounding box center [399, 121] width 11 height 9
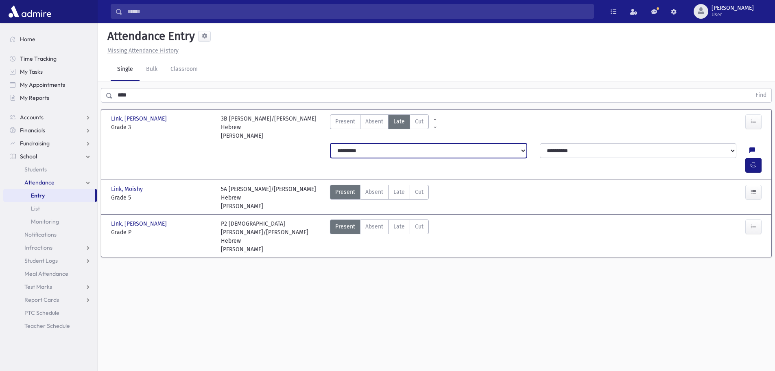
drag, startPoint x: 431, startPoint y: 146, endPoint x: 431, endPoint y: 153, distance: 7.3
click at [431, 146] on select "**********" at bounding box center [428, 150] width 197 height 15
click at [330, 143] on select "**********" at bounding box center [428, 150] width 197 height 15
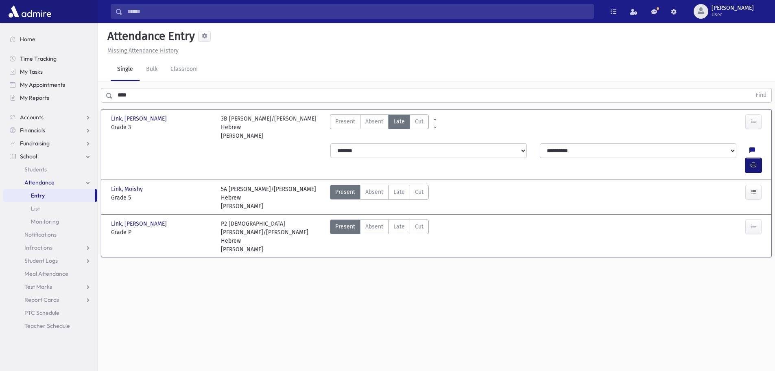
click at [755, 162] on icon "button" at bounding box center [754, 165] width 6 height 7
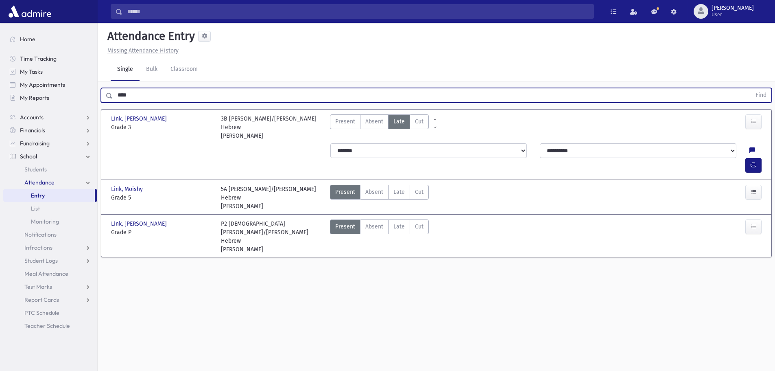
drag, startPoint x: 138, startPoint y: 101, endPoint x: 99, endPoint y: 101, distance: 39.5
click at [99, 101] on div "**** Find" at bounding box center [437, 93] width 678 height 24
type input "****"
click at [751, 88] on button "Find" at bounding box center [761, 95] width 21 height 14
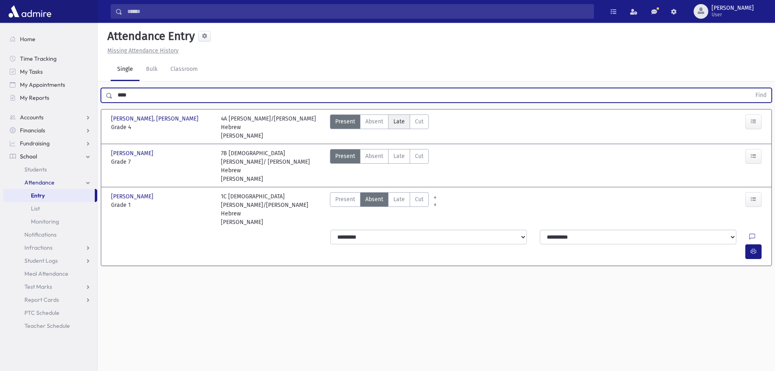
click at [397, 121] on span "Late" at bounding box center [399, 121] width 11 height 9
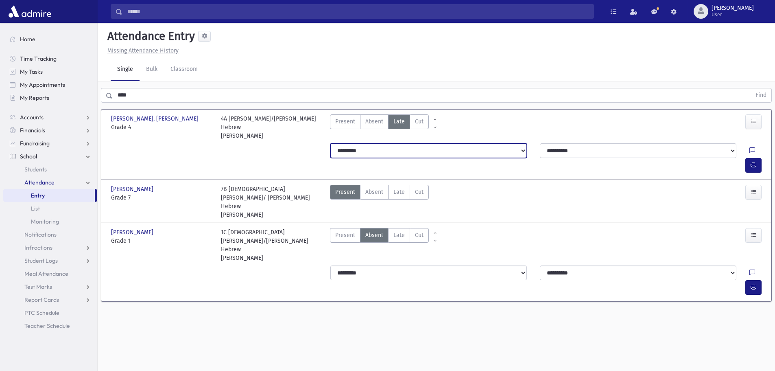
click at [399, 147] on select "**********" at bounding box center [428, 150] width 197 height 15
select select "*******"
click at [330, 143] on select "**********" at bounding box center [428, 150] width 197 height 15
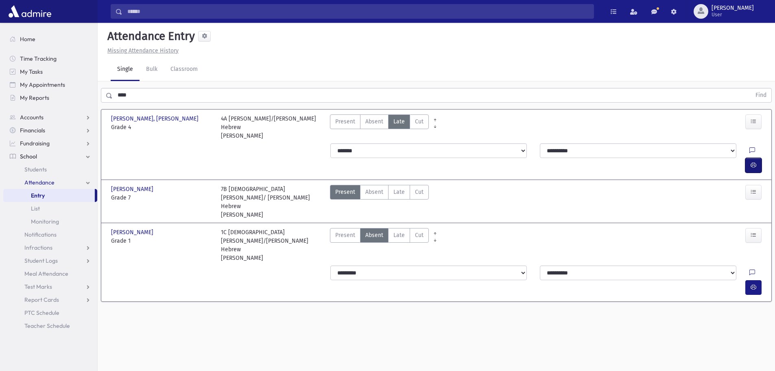
click at [755, 162] on icon "button" at bounding box center [754, 165] width 6 height 7
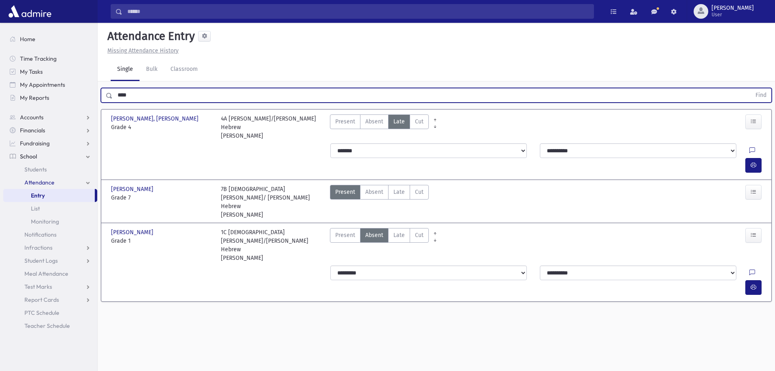
drag, startPoint x: 133, startPoint y: 92, endPoint x: 97, endPoint y: 123, distance: 47.6
click at [98, 92] on div "**** Find" at bounding box center [437, 93] width 678 height 24
click at [751, 88] on button "Find" at bounding box center [761, 95] width 21 height 14
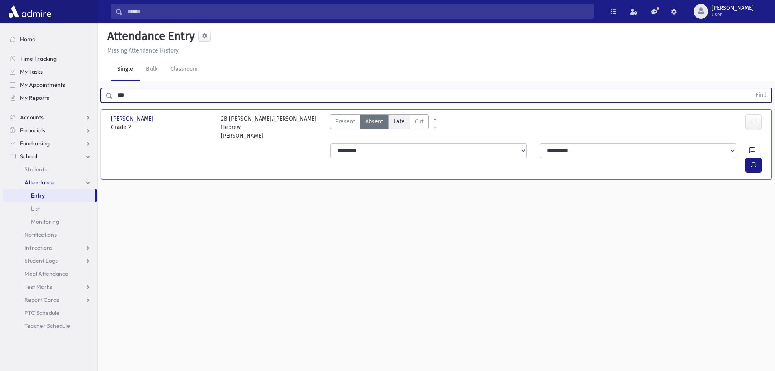
click at [403, 121] on span "Late" at bounding box center [399, 121] width 11 height 9
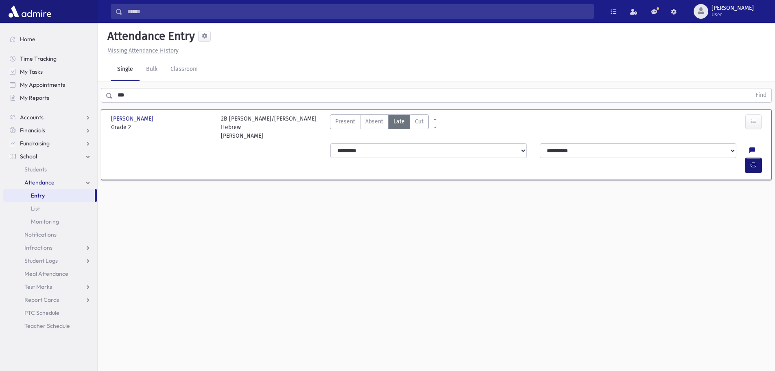
click at [752, 162] on icon "button" at bounding box center [754, 165] width 6 height 7
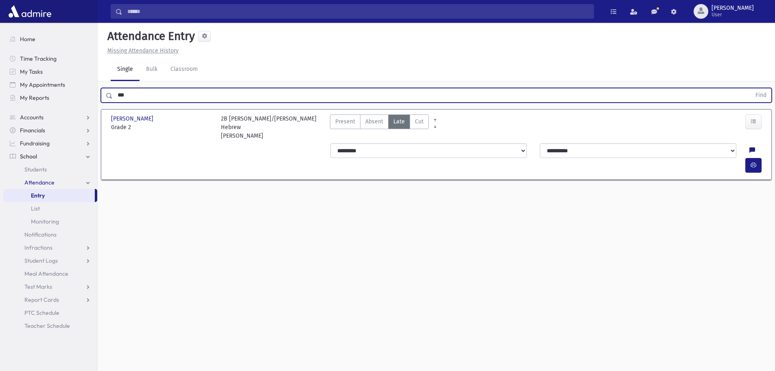
drag, startPoint x: 127, startPoint y: 94, endPoint x: 101, endPoint y: 100, distance: 26.3
click at [106, 98] on div "*** Find" at bounding box center [436, 95] width 671 height 15
click at [751, 88] on button "Find" at bounding box center [761, 95] width 21 height 14
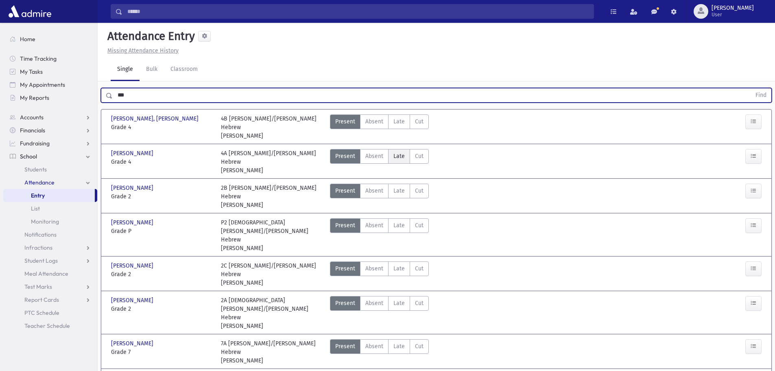
click at [397, 152] on span "Late" at bounding box center [399, 156] width 11 height 9
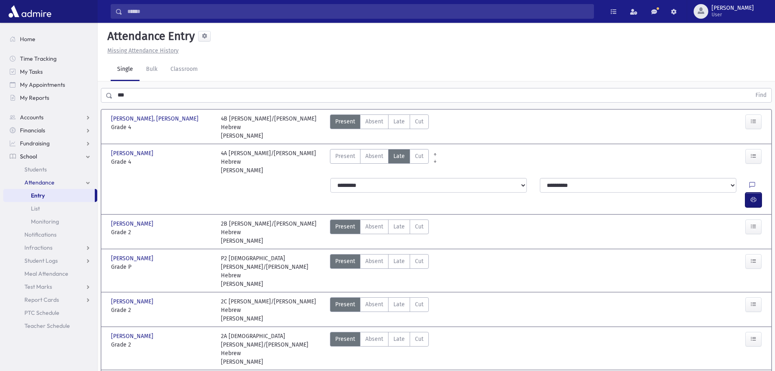
click at [754, 196] on icon "button" at bounding box center [754, 199] width 6 height 7
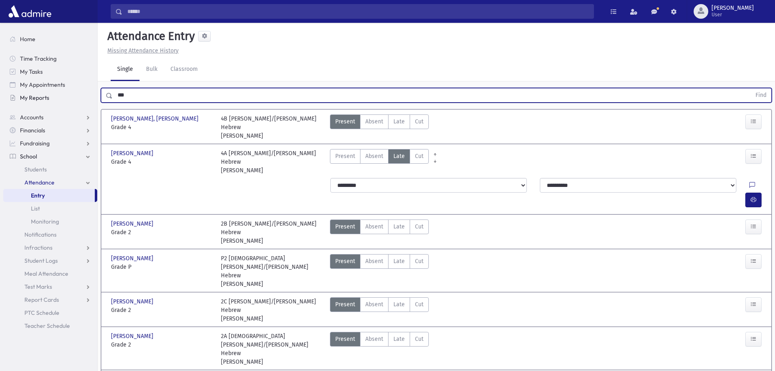
drag, startPoint x: 121, startPoint y: 96, endPoint x: 80, endPoint y: 100, distance: 41.3
click at [80, 100] on div "Search Results All Accounts" at bounding box center [387, 312] width 775 height 625
click at [751, 88] on button "Find" at bounding box center [761, 95] width 21 height 14
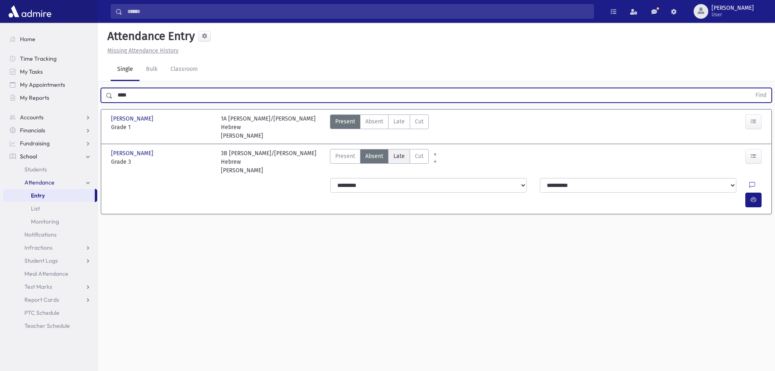
click at [408, 149] on label "Late Late" at bounding box center [399, 156] width 22 height 15
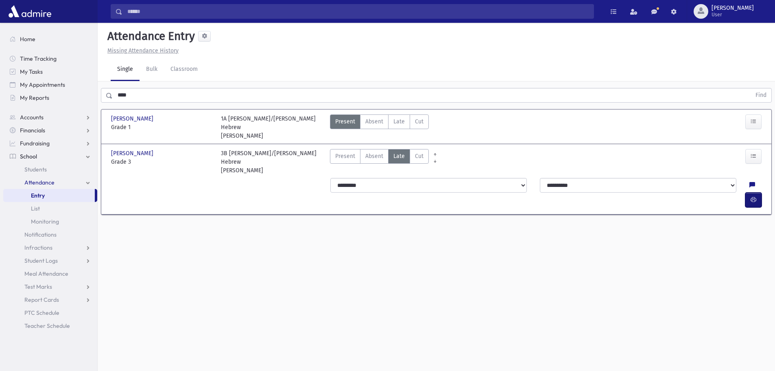
click at [751, 196] on icon "button" at bounding box center [754, 199] width 6 height 7
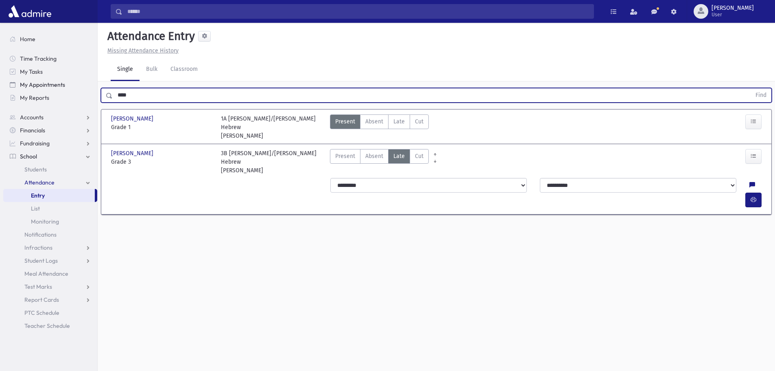
drag, startPoint x: 83, startPoint y: 86, endPoint x: 33, endPoint y: 82, distance: 50.6
click at [33, 82] on div "Search Results All Accounts" at bounding box center [387, 194] width 775 height 389
drag, startPoint x: 130, startPoint y: 88, endPoint x: 101, endPoint y: 94, distance: 29.1
click at [101, 94] on div "**** Find" at bounding box center [436, 95] width 671 height 15
click at [751, 88] on button "Find" at bounding box center [761, 95] width 21 height 14
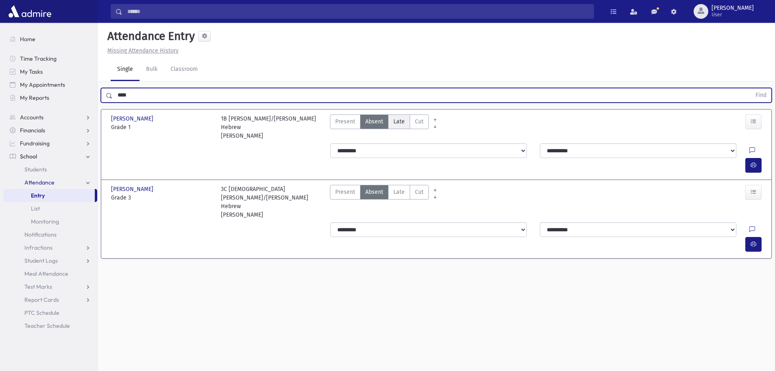
click at [398, 118] on span "Late" at bounding box center [399, 121] width 11 height 9
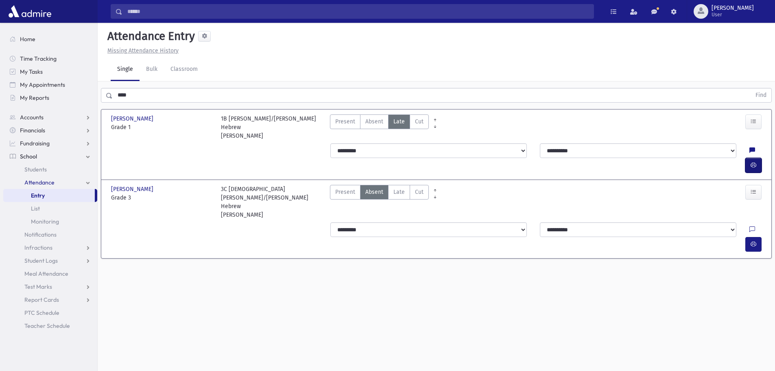
click at [752, 162] on icon "button" at bounding box center [754, 165] width 6 height 7
click at [403, 188] on span "Late" at bounding box center [399, 192] width 11 height 9
click at [756, 241] on icon "button" at bounding box center [754, 244] width 6 height 7
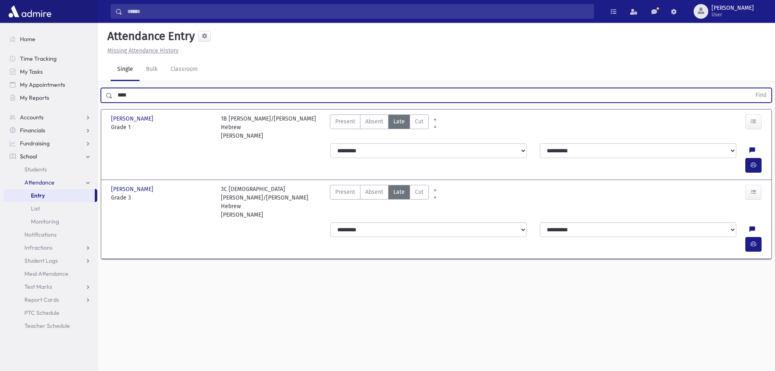
drag, startPoint x: 135, startPoint y: 97, endPoint x: 99, endPoint y: 93, distance: 36.4
click at [99, 93] on div "**** Find" at bounding box center [437, 93] width 678 height 24
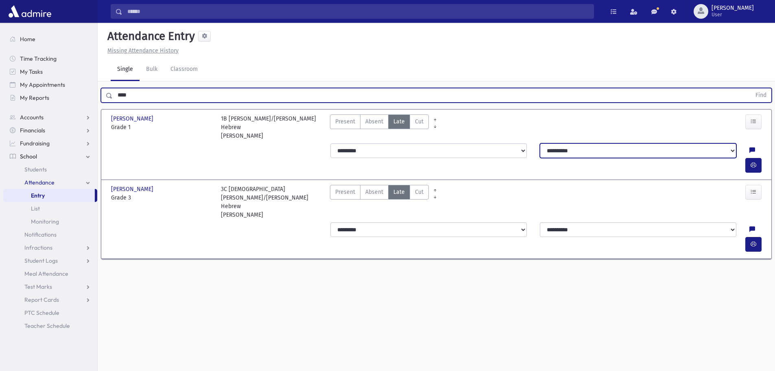
click at [586, 149] on select "**********" at bounding box center [638, 150] width 197 height 15
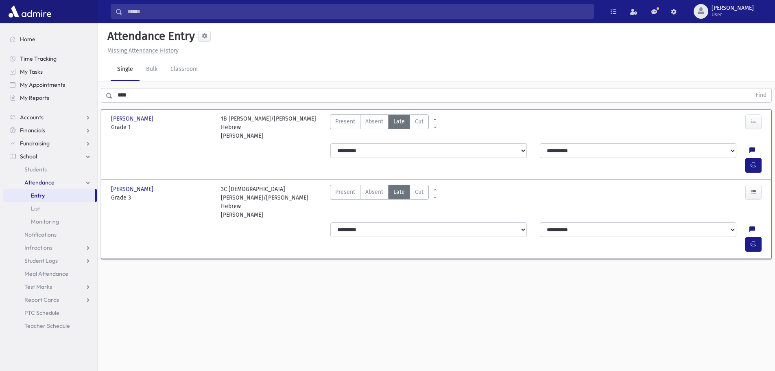
click at [503, 270] on div "Attendance Entry Missing Attendance History Single Bulk Classroom **** Find Sit…" at bounding box center [437, 197] width 678 height 348
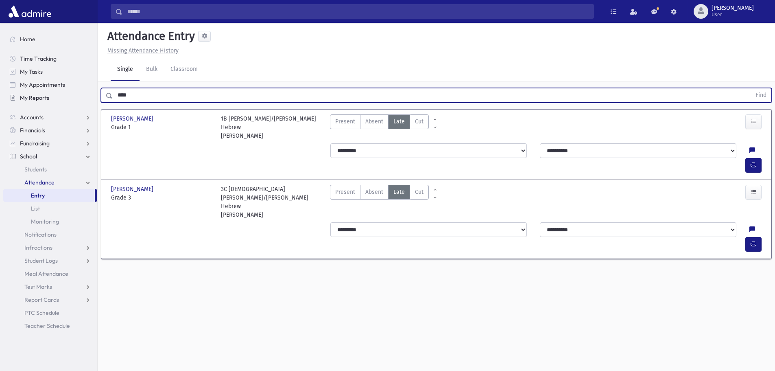
drag, startPoint x: 140, startPoint y: 98, endPoint x: 92, endPoint y: 103, distance: 48.0
click at [94, 102] on div "Search Results All Accounts" at bounding box center [387, 194] width 775 height 389
type input "***"
click at [751, 88] on button "Find" at bounding box center [761, 95] width 21 height 14
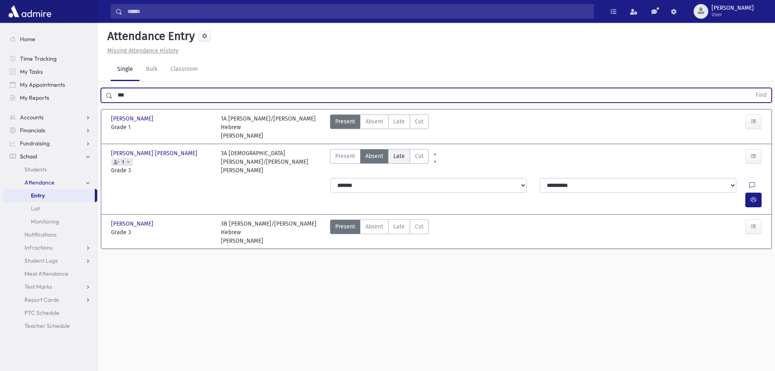
drag, startPoint x: 399, startPoint y: 148, endPoint x: 395, endPoint y: 150, distance: 4.9
click at [398, 152] on span "Late" at bounding box center [399, 156] width 11 height 9
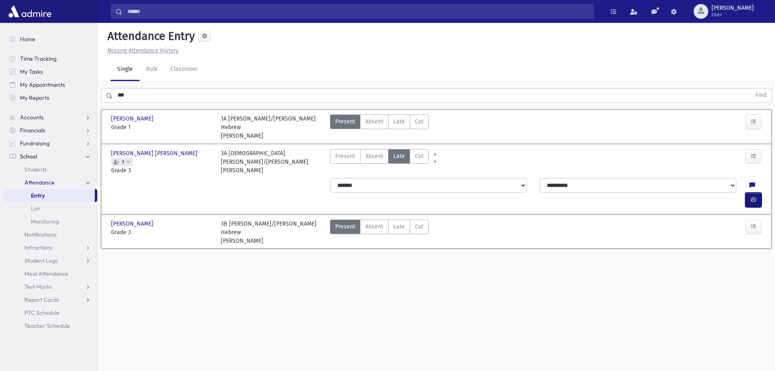
click at [753, 196] on icon "button" at bounding box center [754, 199] width 6 height 7
click at [759, 193] on button "button" at bounding box center [754, 200] width 16 height 15
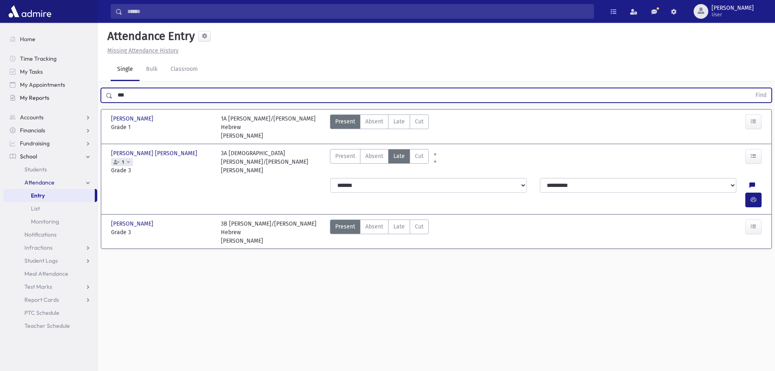
drag, startPoint x: 148, startPoint y: 97, endPoint x: 95, endPoint y: 99, distance: 52.9
click at [96, 98] on div "Search Results All Accounts" at bounding box center [387, 194] width 775 height 389
